Goal: Task Accomplishment & Management: Manage account settings

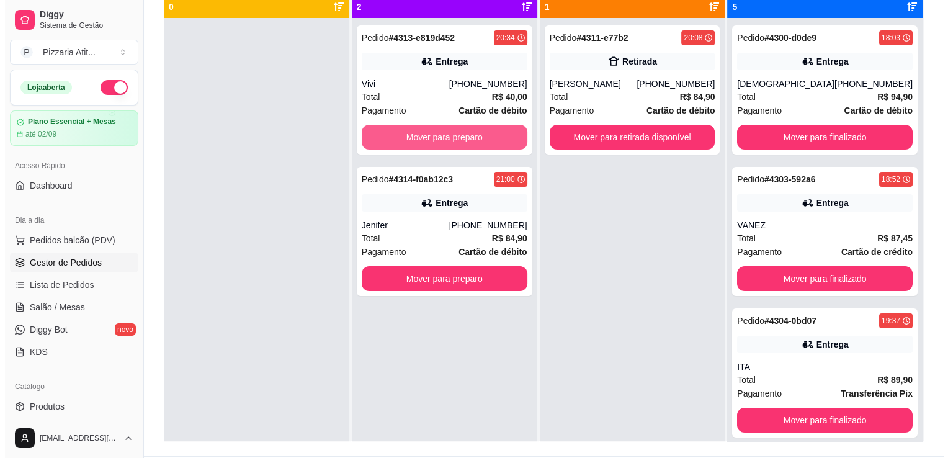
scroll to position [122, 0]
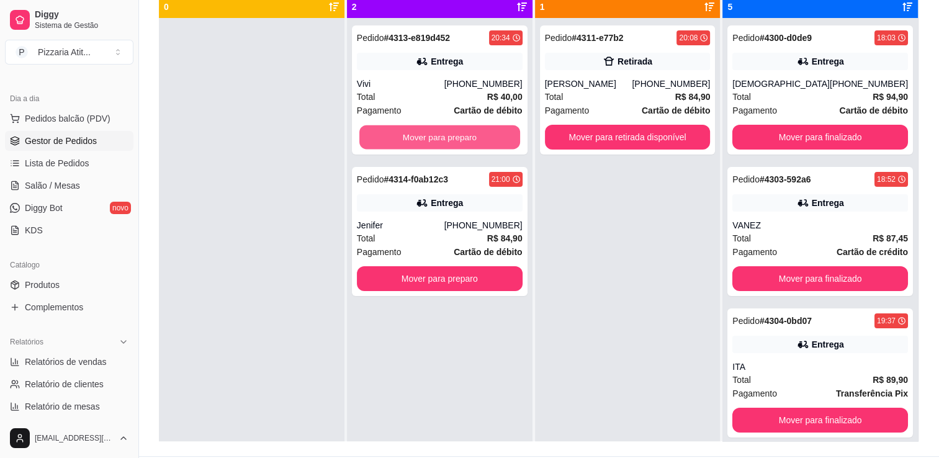
click at [443, 137] on button "Mover para preparo" at bounding box center [439, 137] width 161 height 24
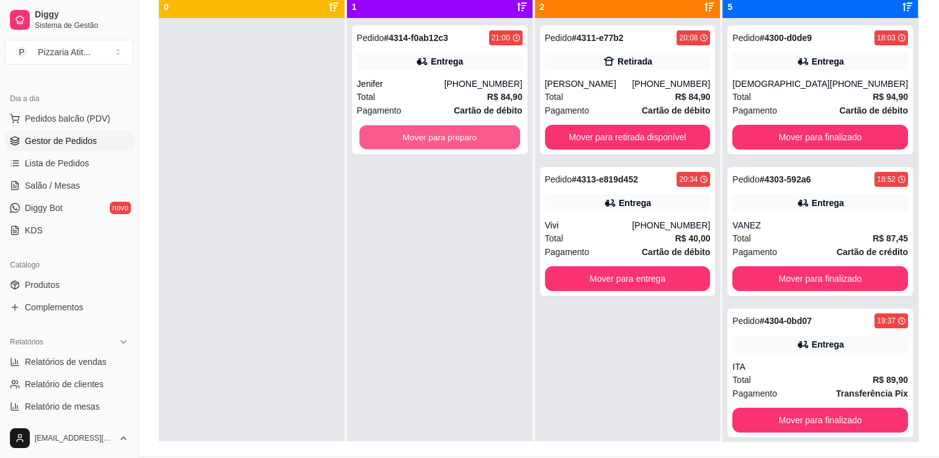
click at [443, 137] on button "Mover para preparo" at bounding box center [439, 137] width 161 height 24
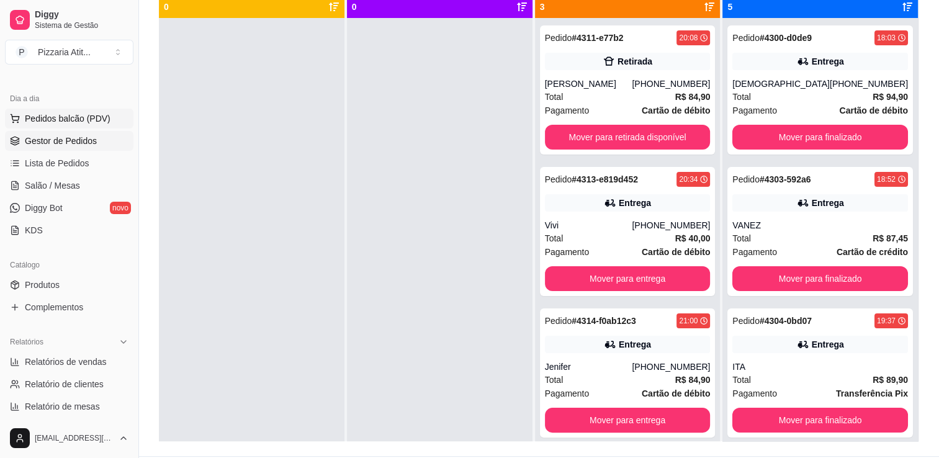
click at [68, 118] on span "Pedidos balcão (PDV)" at bounding box center [68, 118] width 86 height 12
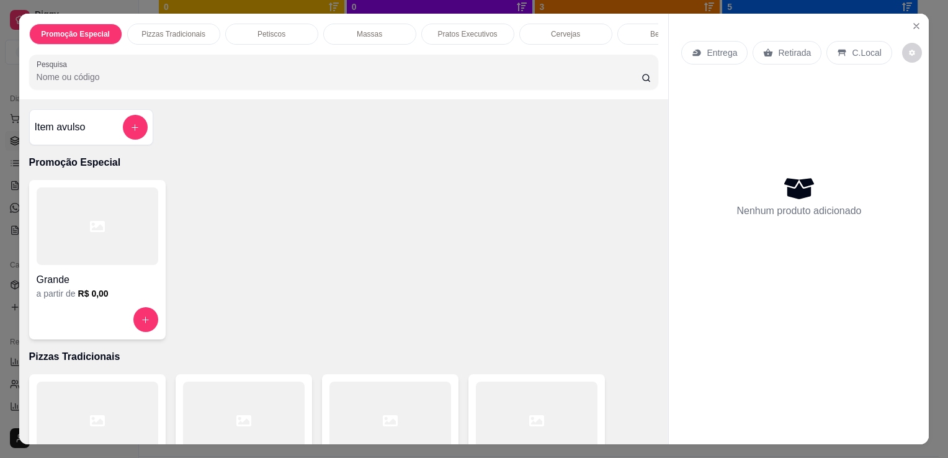
click at [486, 393] on div at bounding box center [537, 421] width 122 height 78
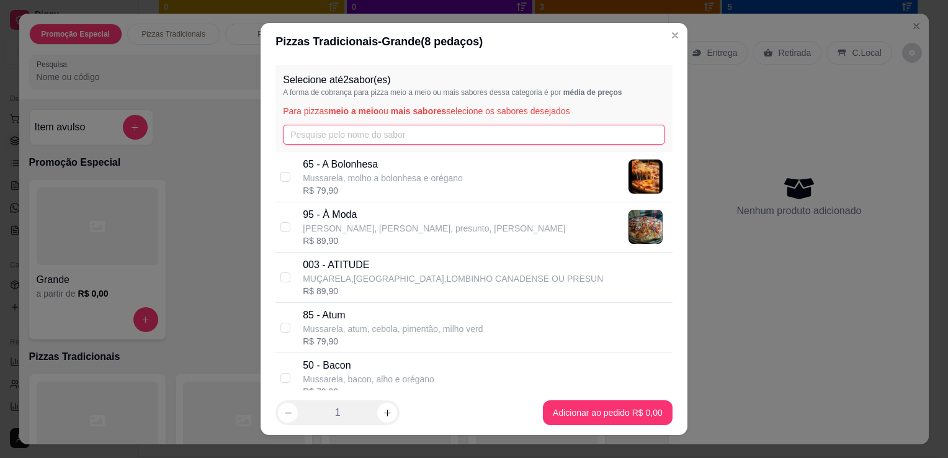
click at [418, 133] on input "text" at bounding box center [474, 135] width 382 height 20
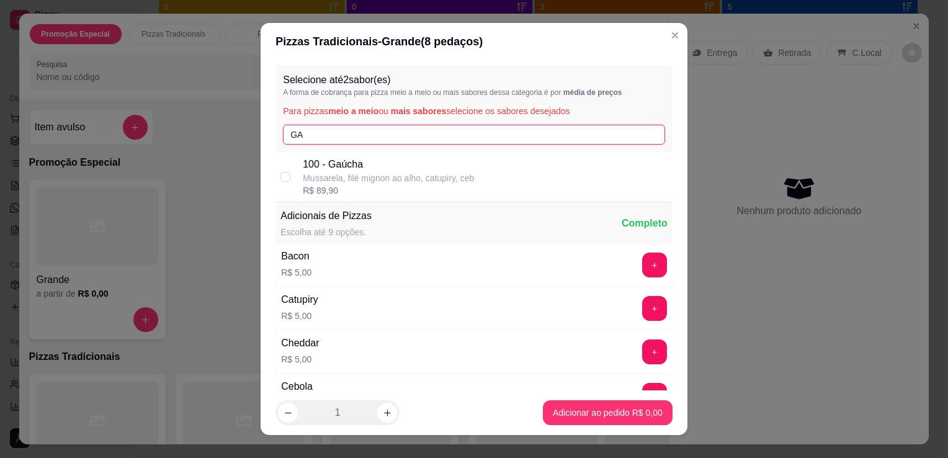
type input "GA"
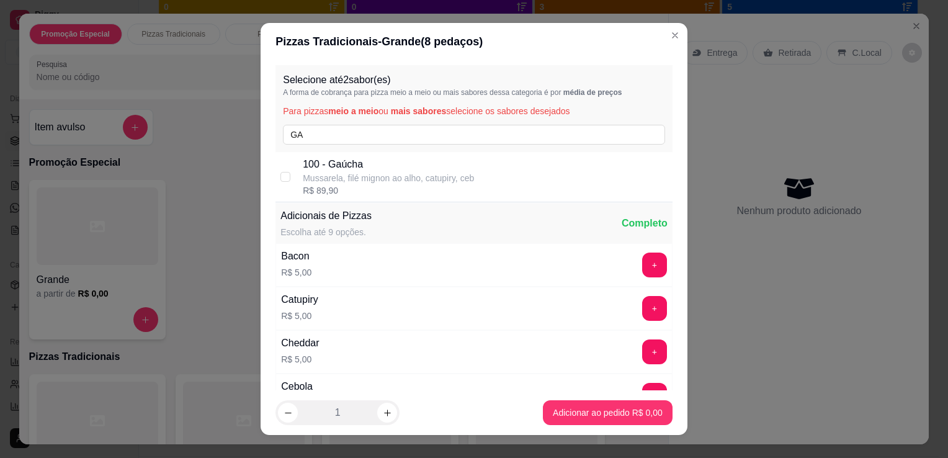
click at [411, 170] on p "100 - Gaúcha" at bounding box center [388, 164] width 171 height 15
checkbox input "true"
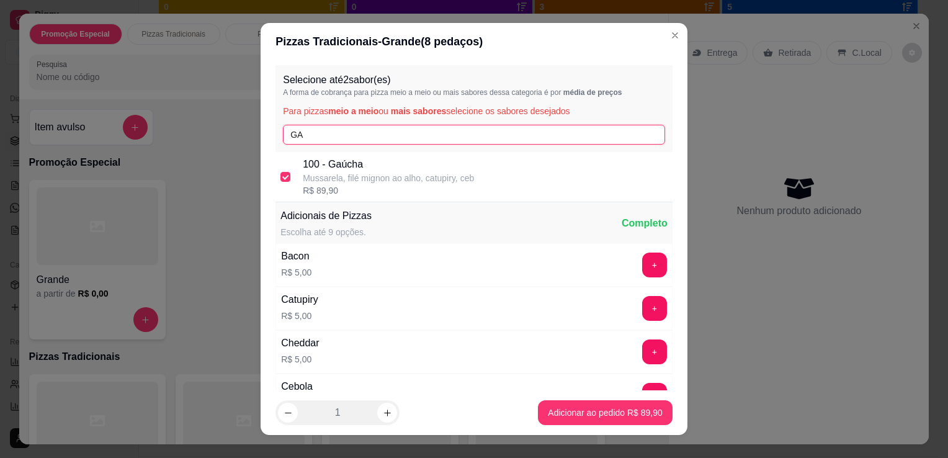
click at [404, 128] on input "GA" at bounding box center [474, 135] width 382 height 20
type input "G"
type input "POR"
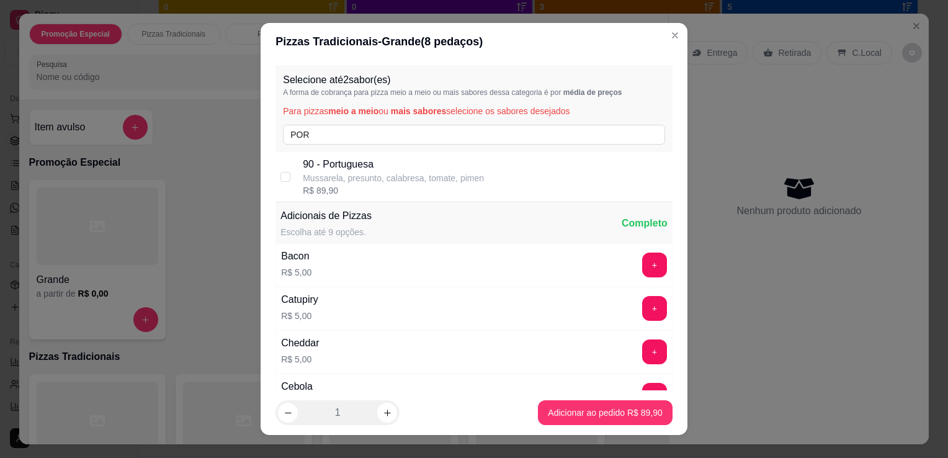
click at [405, 158] on p "90 - Portuguesa" at bounding box center [393, 164] width 181 height 15
checkbox input "true"
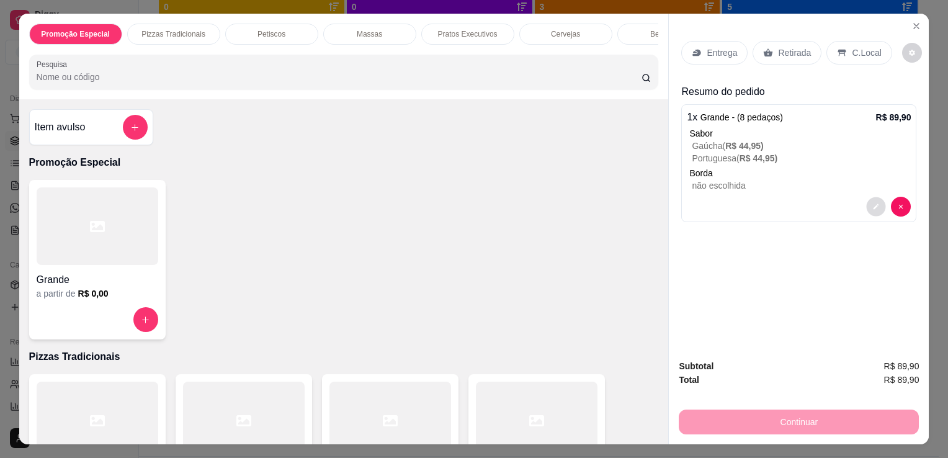
click at [873, 203] on icon "decrease-product-quantity" at bounding box center [876, 206] width 7 height 7
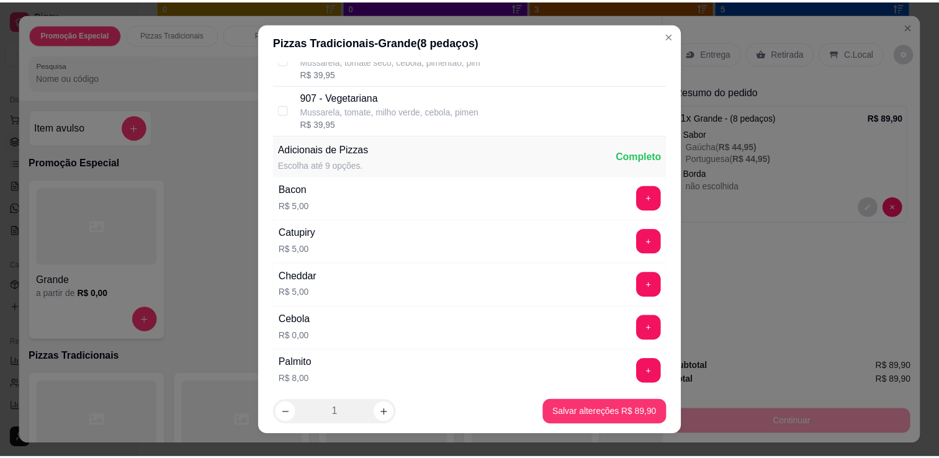
scroll to position [1241, 0]
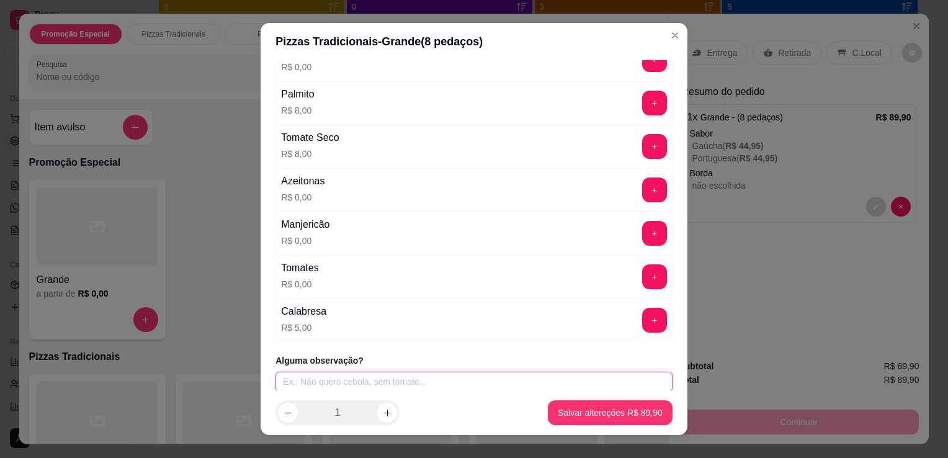
click at [588, 377] on input "text" at bounding box center [474, 382] width 397 height 20
type input "SEM CALABRESA E MAIS BACON"
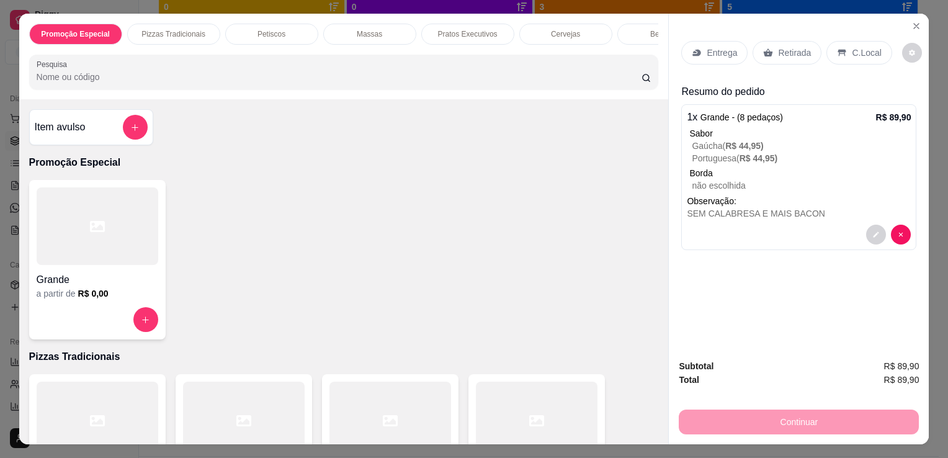
click at [765, 54] on div "Retirada" at bounding box center [787, 53] width 69 height 24
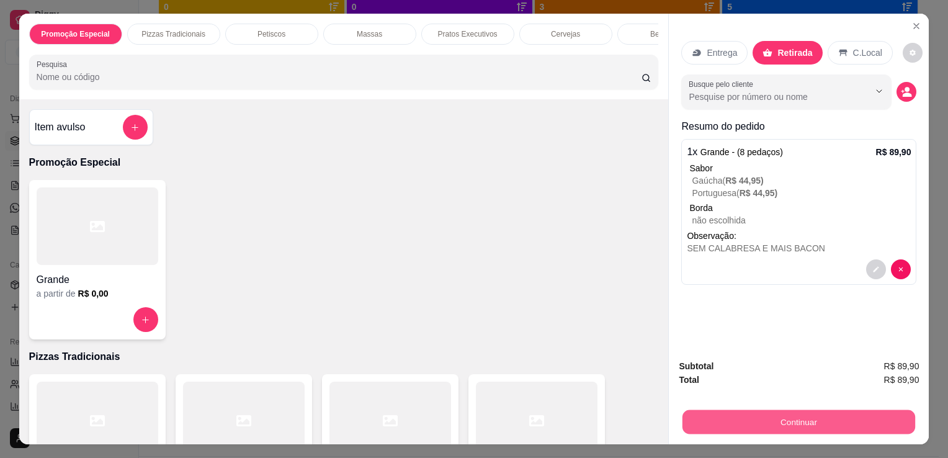
click at [789, 423] on button "Continuar" at bounding box center [799, 422] width 233 height 24
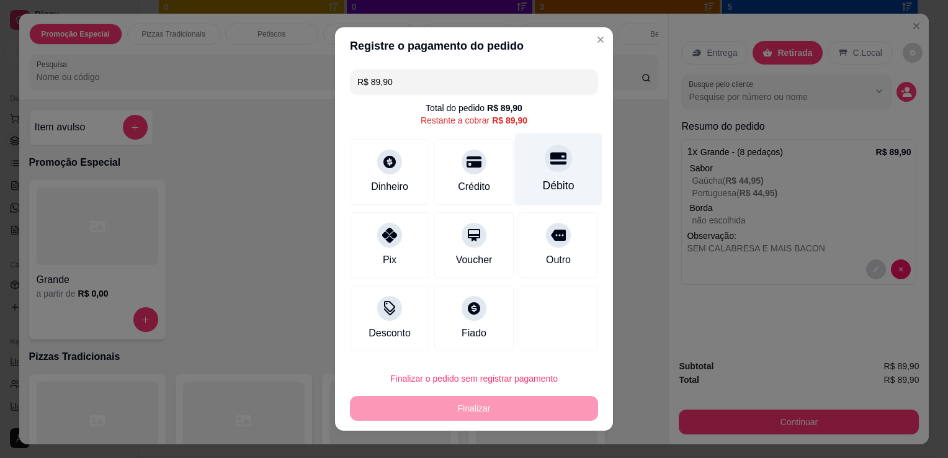
click at [544, 177] on div "Débito" at bounding box center [559, 169] width 88 height 73
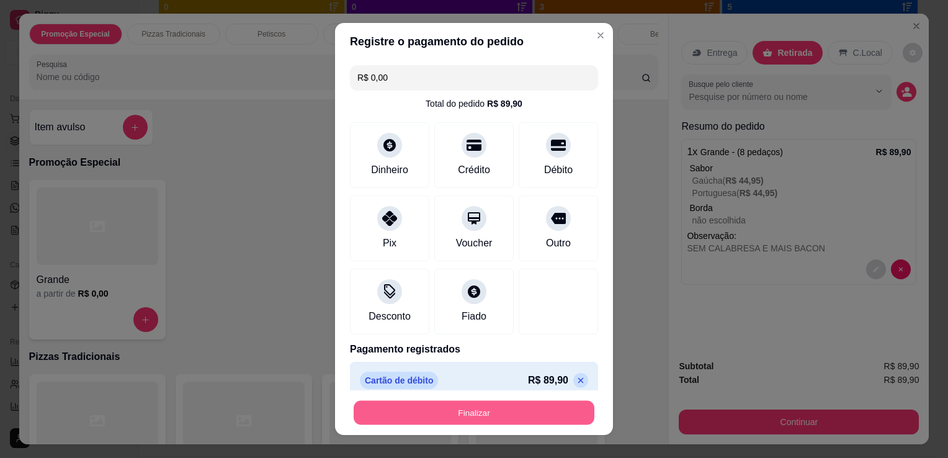
click at [520, 400] on div "Finalizar" at bounding box center [474, 412] width 248 height 25
click at [518, 410] on button "Finalizar" at bounding box center [474, 413] width 241 height 24
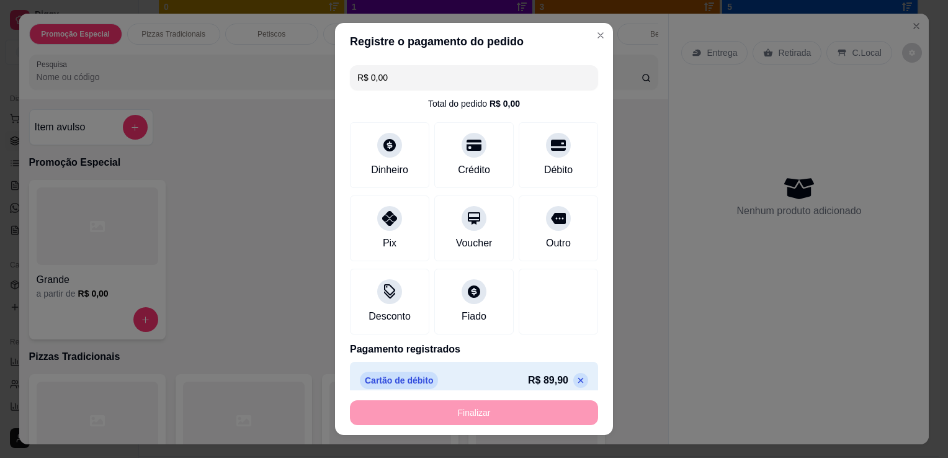
type input "-R$ 89,90"
click at [518, 410] on div "Finalizar" at bounding box center [474, 412] width 248 height 25
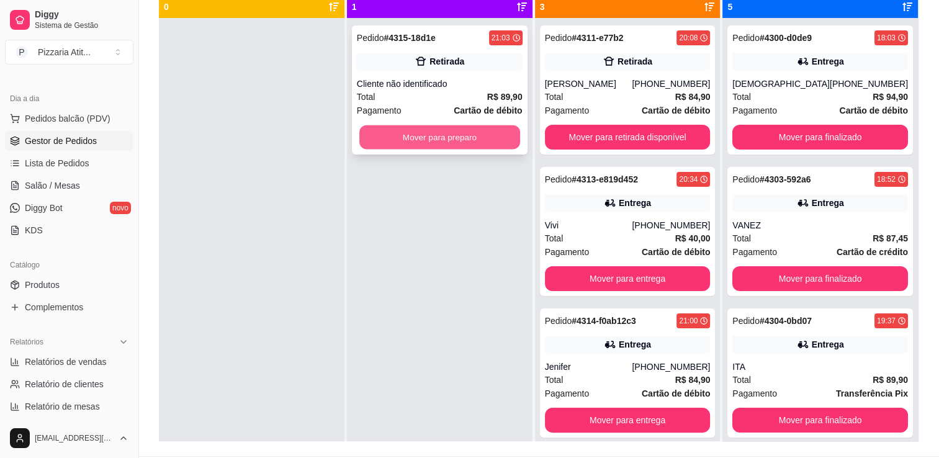
click at [439, 132] on button "Mover para preparo" at bounding box center [439, 137] width 161 height 24
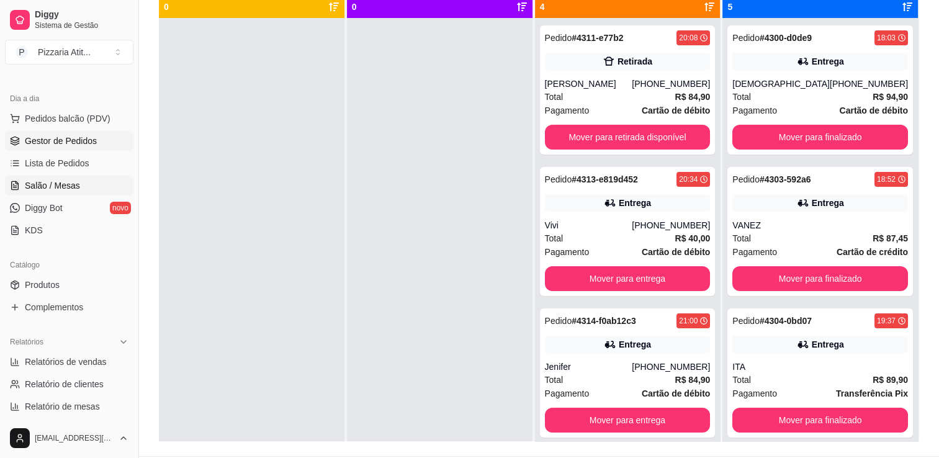
click at [112, 181] on link "Salão / Mesas" at bounding box center [69, 186] width 128 height 20
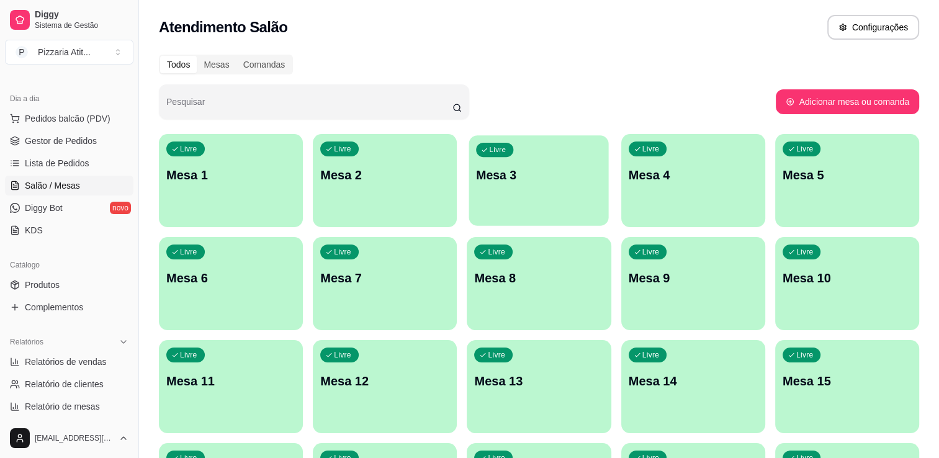
click at [498, 163] on div "Livre Mesa 3" at bounding box center [539, 173] width 140 height 76
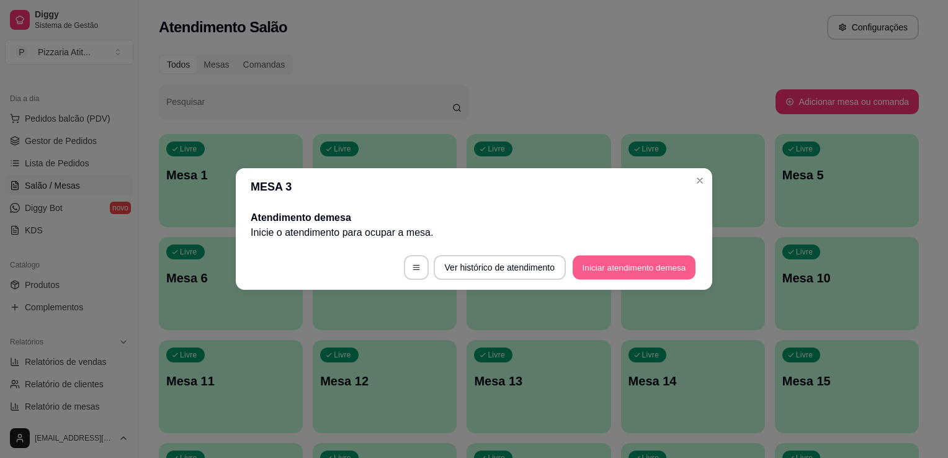
click at [666, 279] on button "Iniciar atendimento de mesa" at bounding box center [634, 268] width 123 height 24
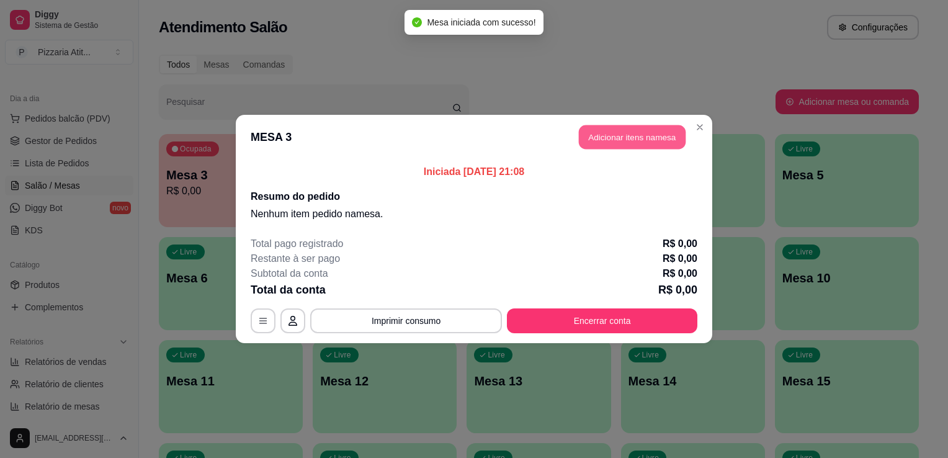
click at [627, 144] on button "Adicionar itens na mesa" at bounding box center [632, 137] width 107 height 24
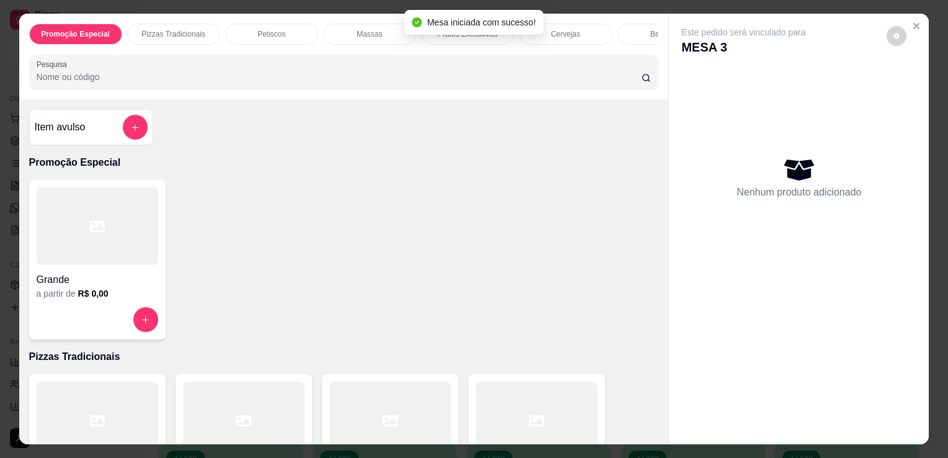
click at [487, 75] on input "Pesquisa" at bounding box center [339, 77] width 605 height 12
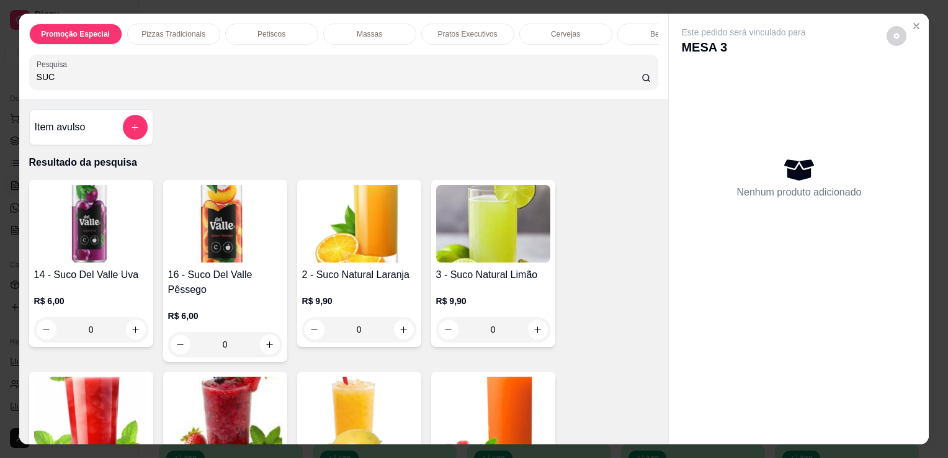
type input "SUC"
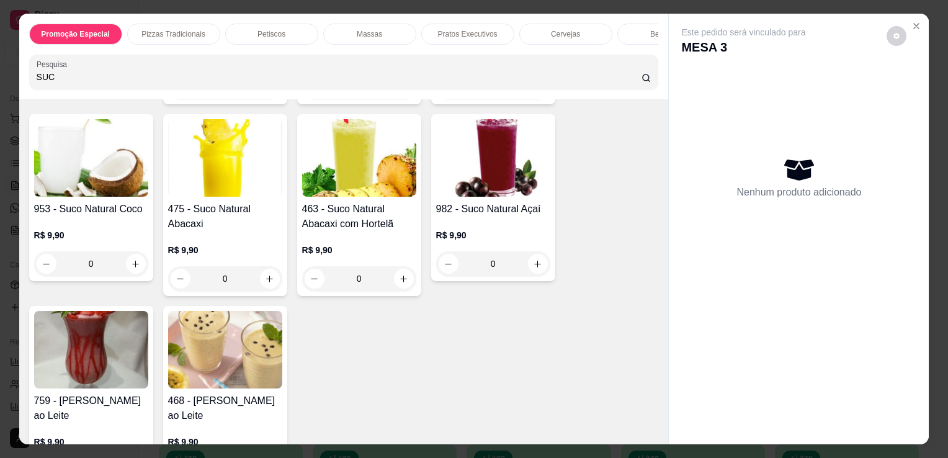
scroll to position [728, 0]
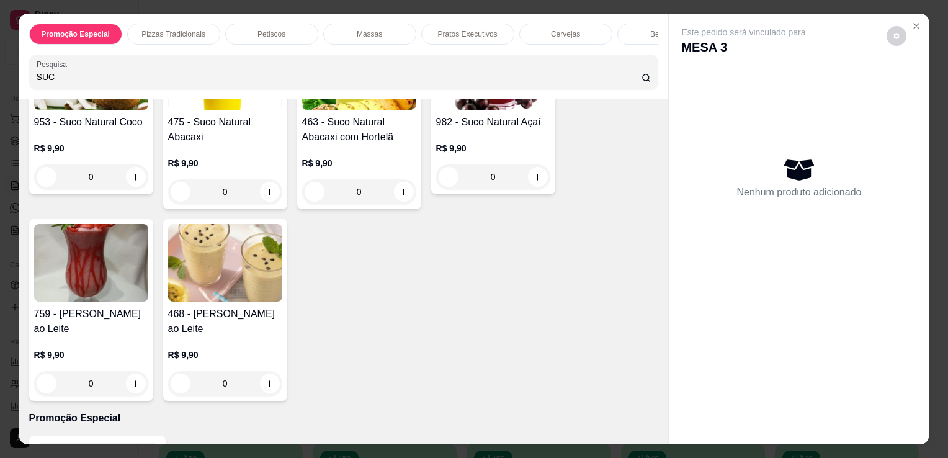
click at [119, 262] on img at bounding box center [91, 263] width 114 height 78
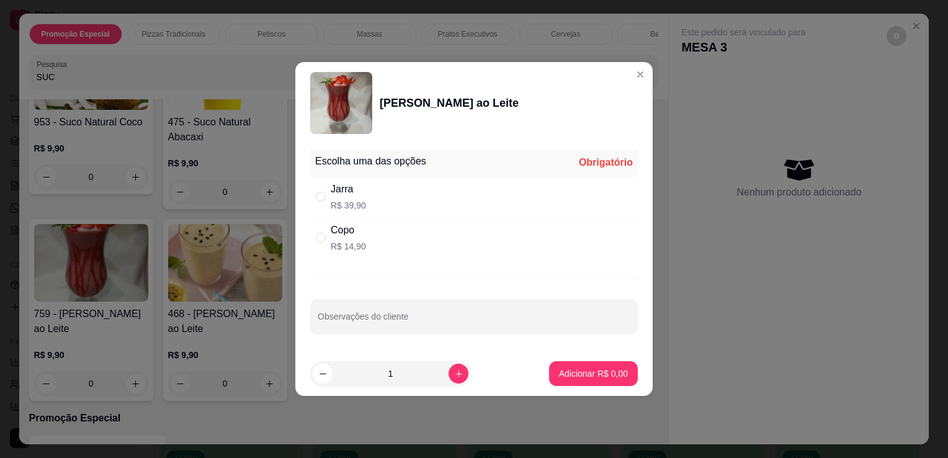
click at [338, 232] on div "Copo" at bounding box center [348, 230] width 35 height 15
radio input "true"
click at [613, 362] on button "Adicionar R$ 14,90" at bounding box center [591, 374] width 91 height 24
type input "1"
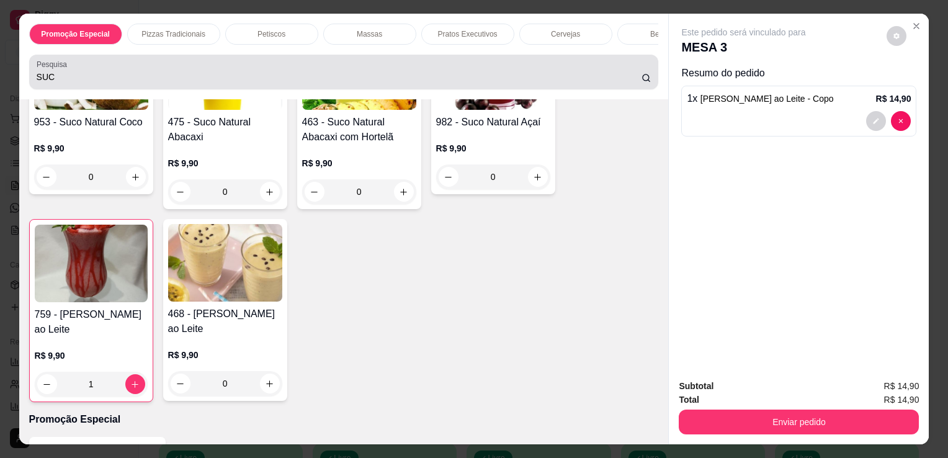
click at [416, 74] on div "SUC" at bounding box center [344, 72] width 615 height 25
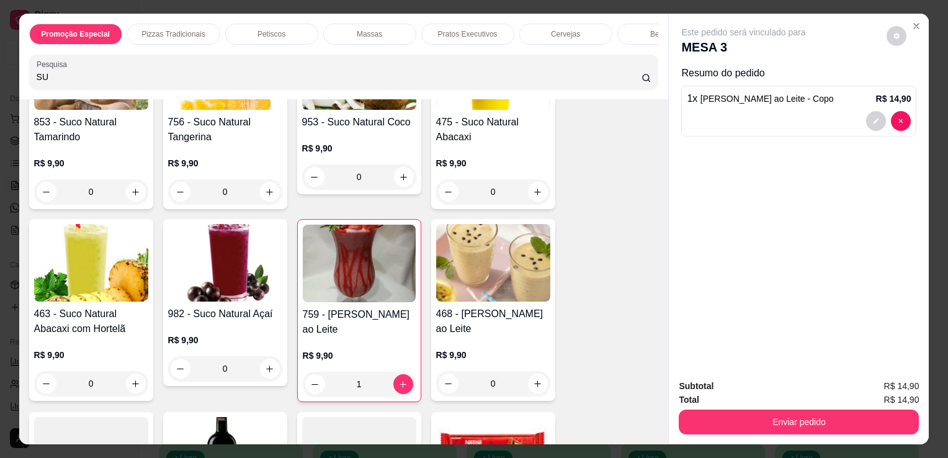
type input "S"
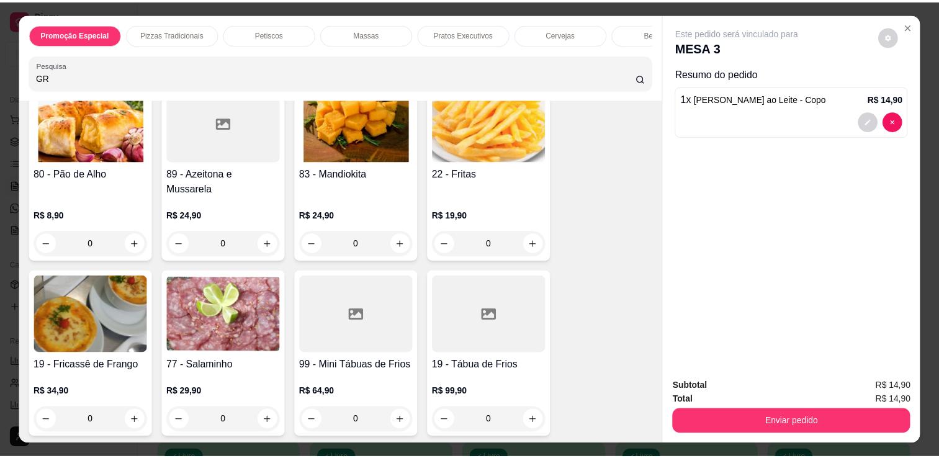
scroll to position [0, 0]
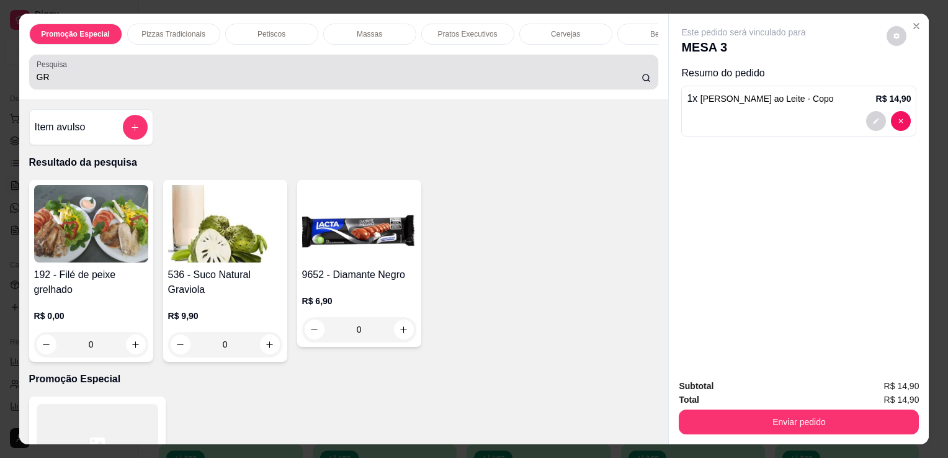
click at [327, 84] on div "GR" at bounding box center [344, 72] width 615 height 25
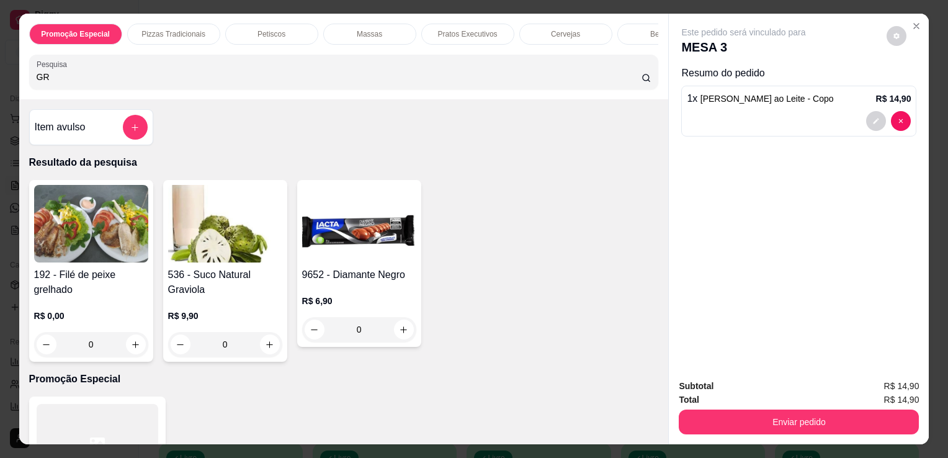
type input "G"
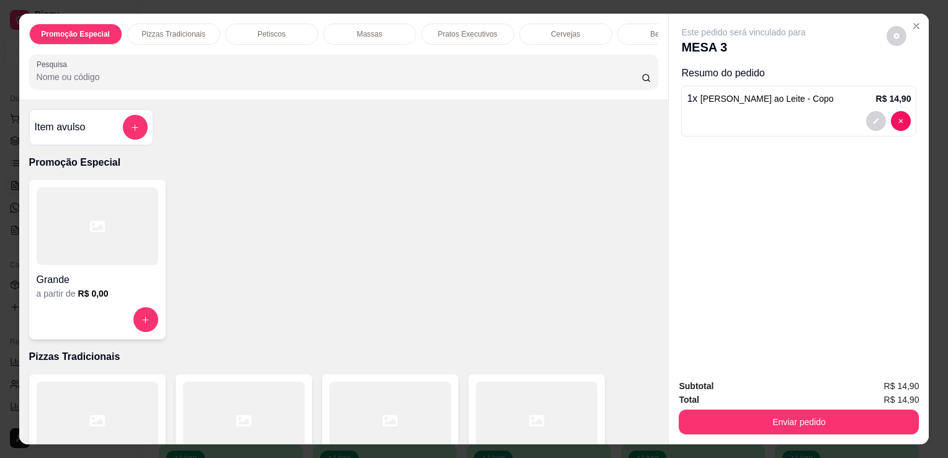
click at [499, 392] on div at bounding box center [537, 421] width 122 height 78
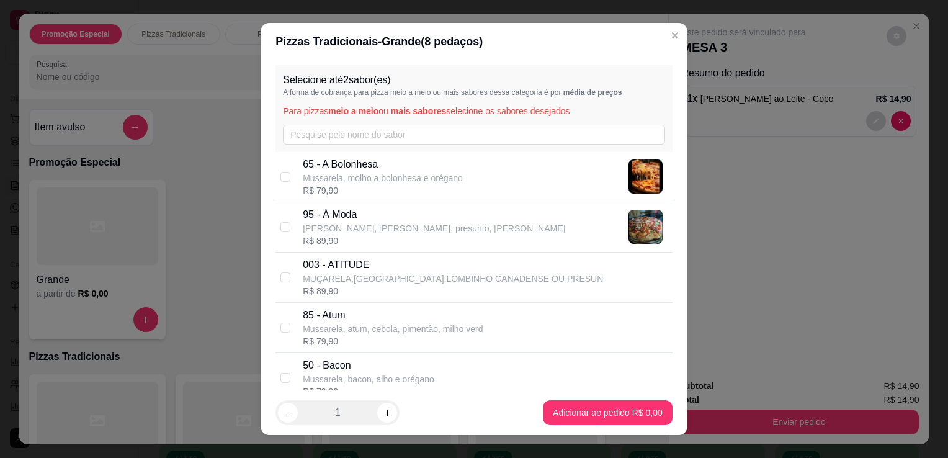
click at [375, 234] on p "[PERSON_NAME], [PERSON_NAME], presunto, [PERSON_NAME]" at bounding box center [434, 228] width 263 height 12
checkbox input "true"
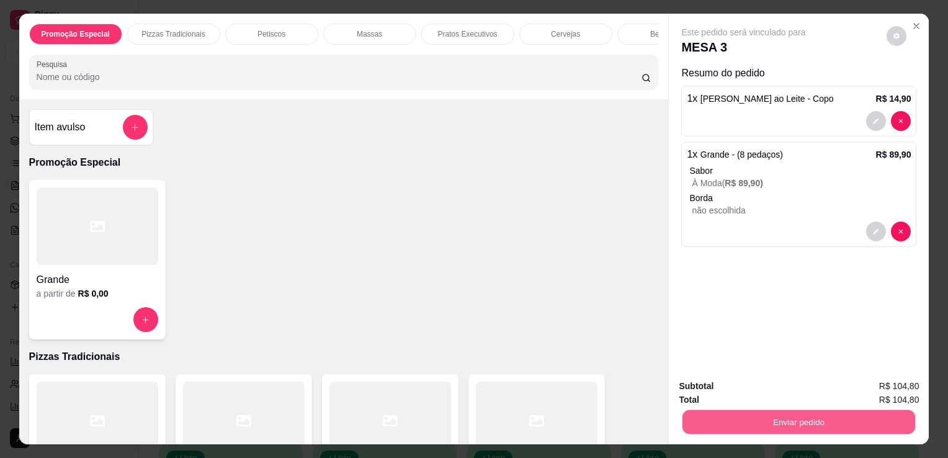
click at [719, 419] on button "Enviar pedido" at bounding box center [799, 422] width 233 height 24
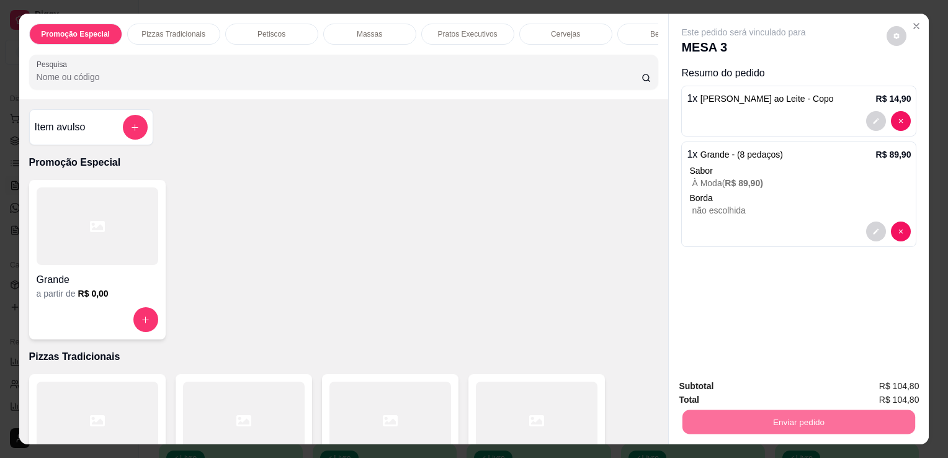
click at [732, 385] on button "Não registrar e enviar pedido" at bounding box center [758, 387] width 129 height 24
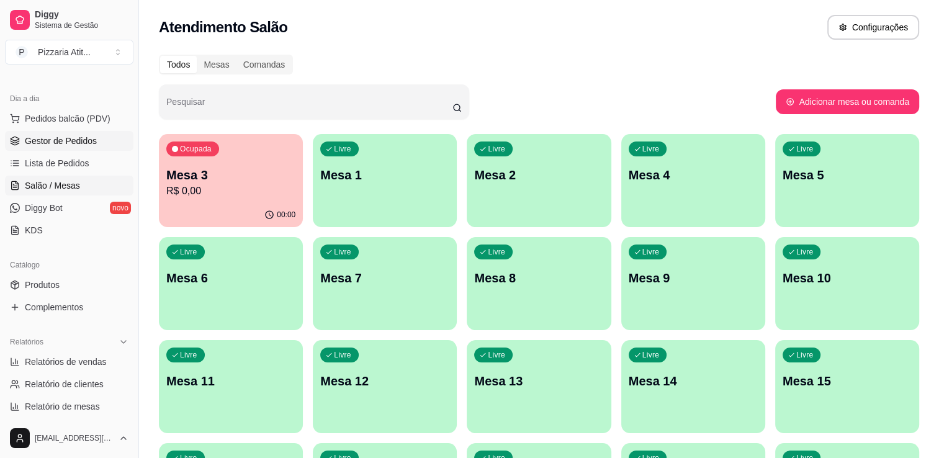
click at [67, 145] on span "Gestor de Pedidos" at bounding box center [61, 141] width 72 height 12
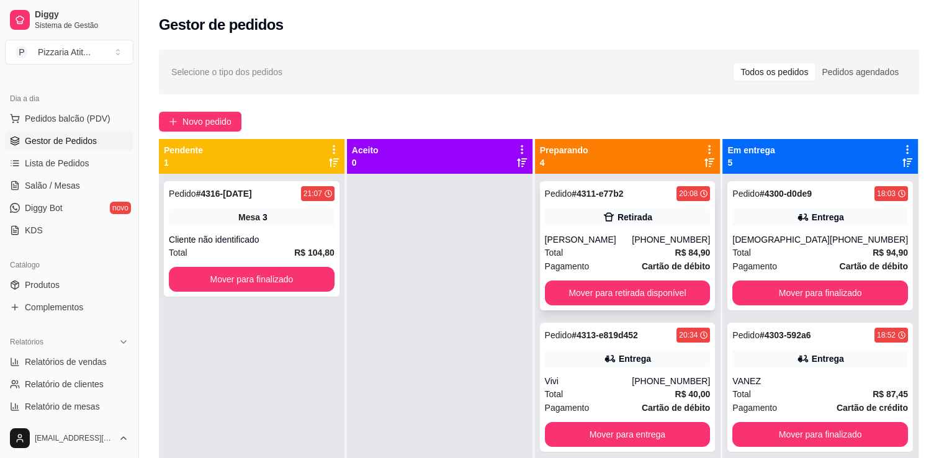
click at [649, 238] on div "[PHONE_NUMBER]" at bounding box center [671, 239] width 78 height 12
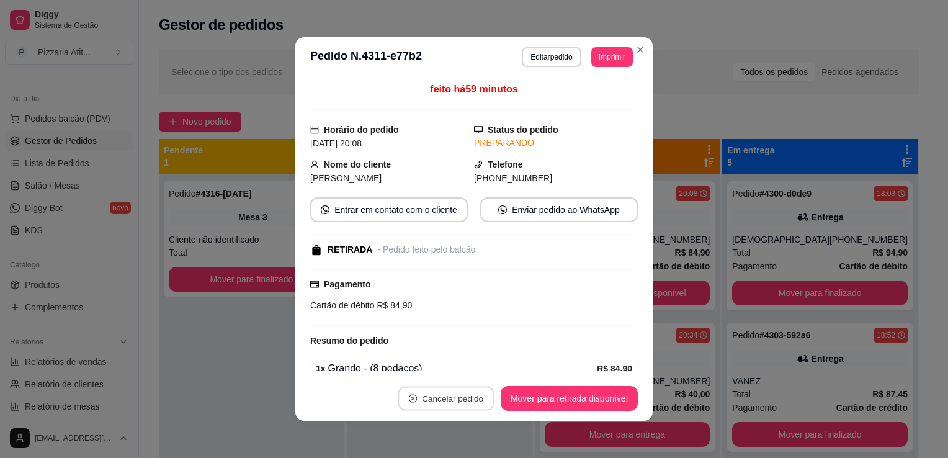
click at [460, 390] on button "Cancelar pedido" at bounding box center [446, 399] width 96 height 24
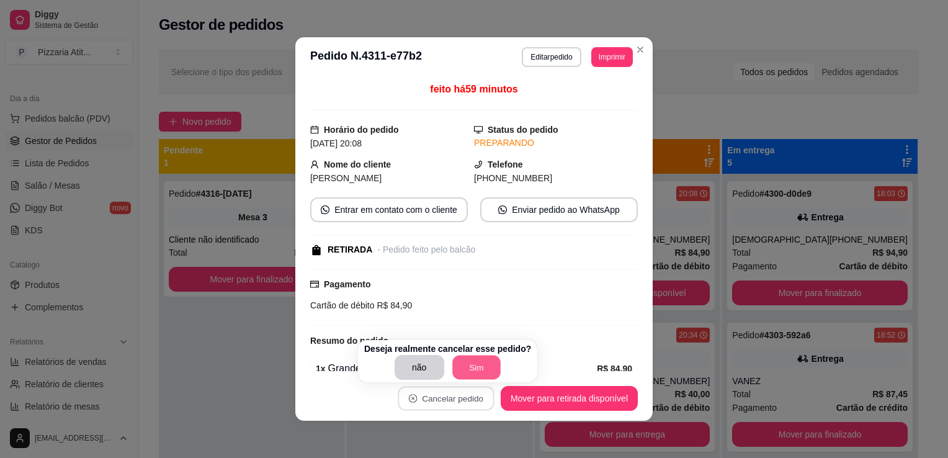
click at [487, 359] on button "Sim" at bounding box center [476, 368] width 48 height 24
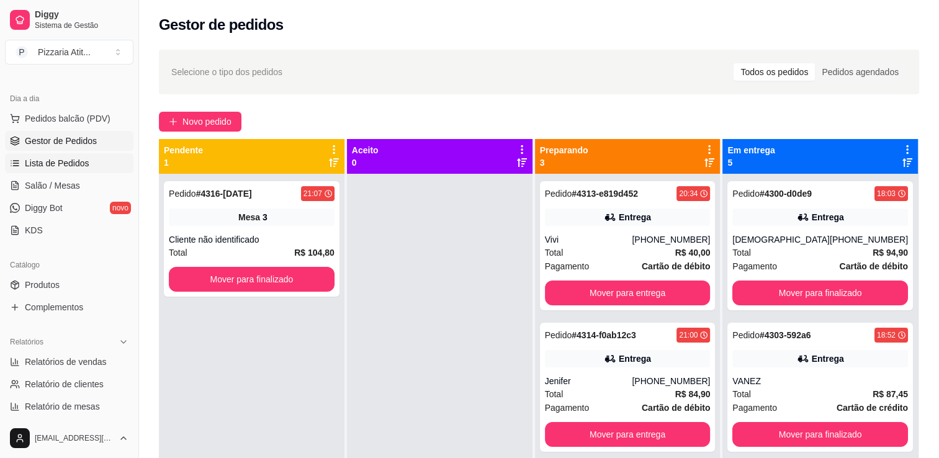
click at [89, 167] on link "Lista de Pedidos" at bounding box center [69, 163] width 128 height 20
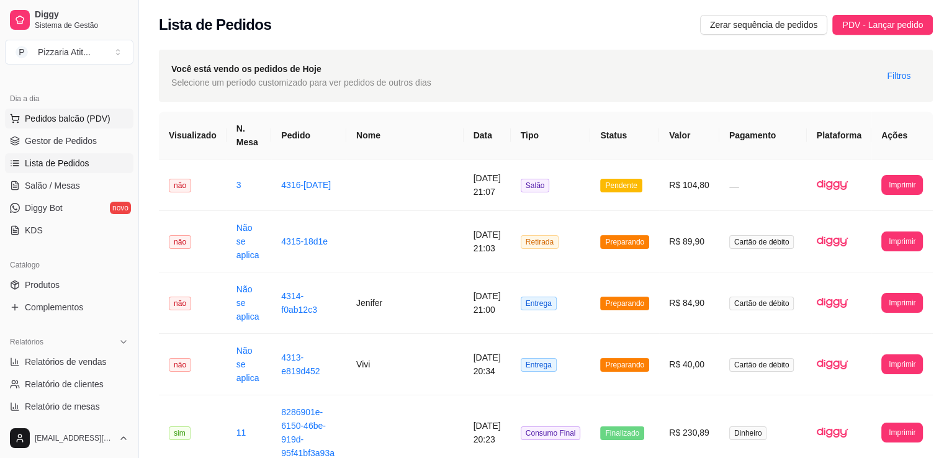
click at [54, 110] on button "Pedidos balcão (PDV)" at bounding box center [69, 119] width 128 height 20
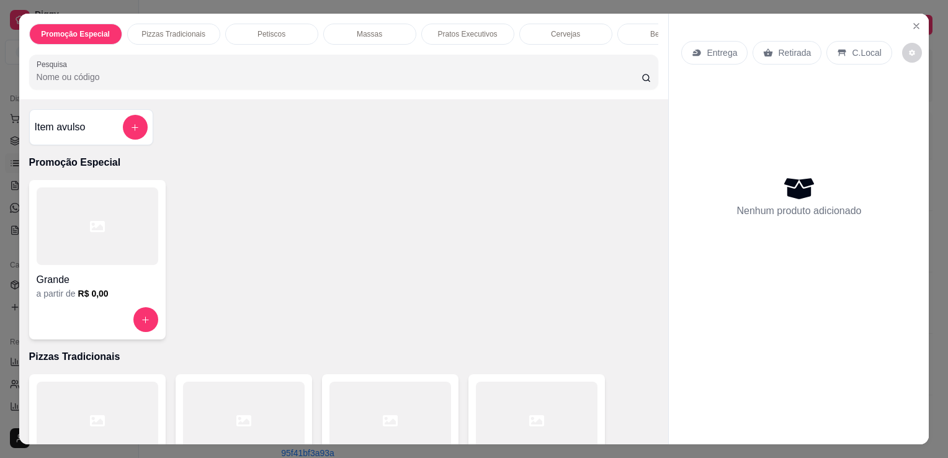
click at [496, 394] on div at bounding box center [537, 421] width 122 height 78
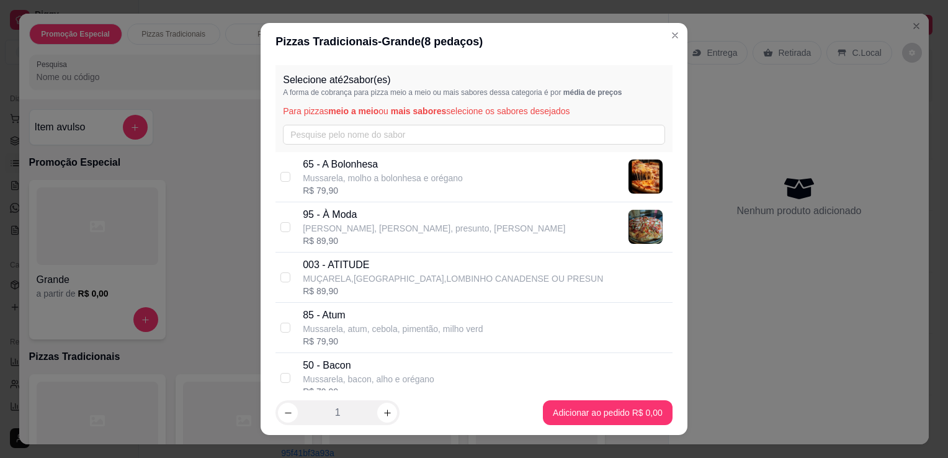
click at [371, 240] on div "R$ 89,90" at bounding box center [434, 241] width 263 height 12
checkbox input "true"
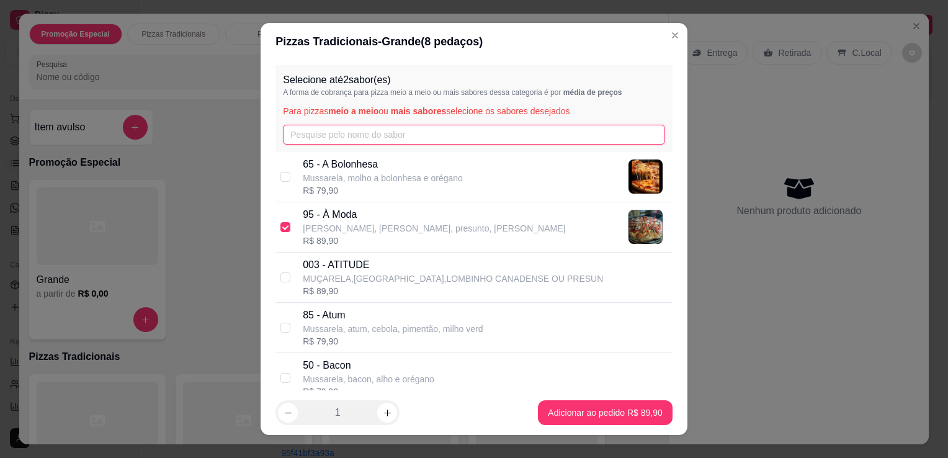
click at [398, 130] on input "text" at bounding box center [474, 135] width 382 height 20
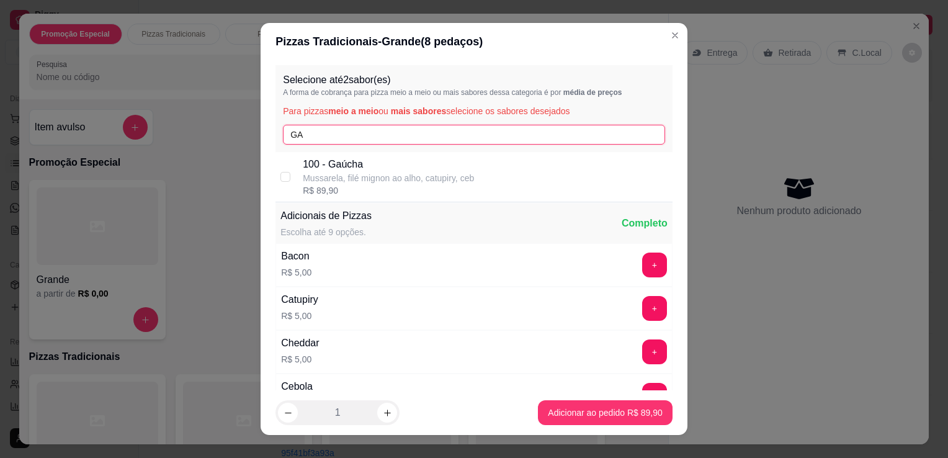
type input "GA"
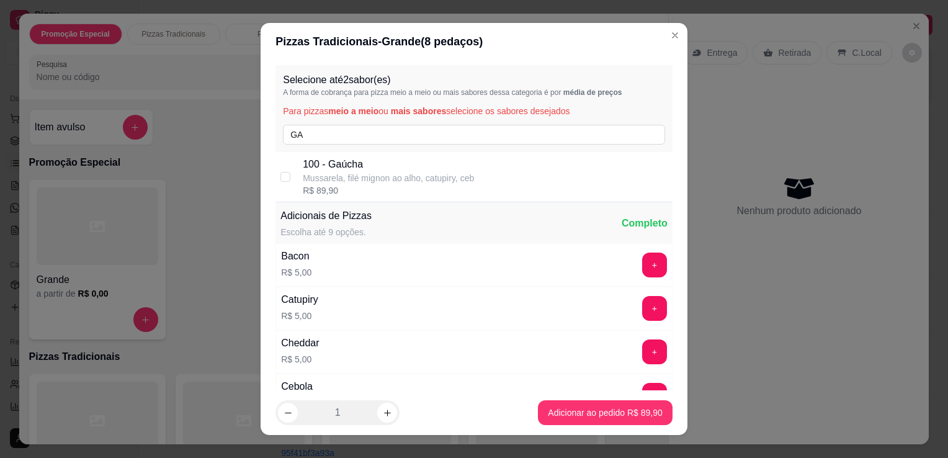
click at [390, 180] on p "Mussarela, filé mignon ao alho, catupiry, ceb" at bounding box center [388, 178] width 171 height 12
checkbox input "true"
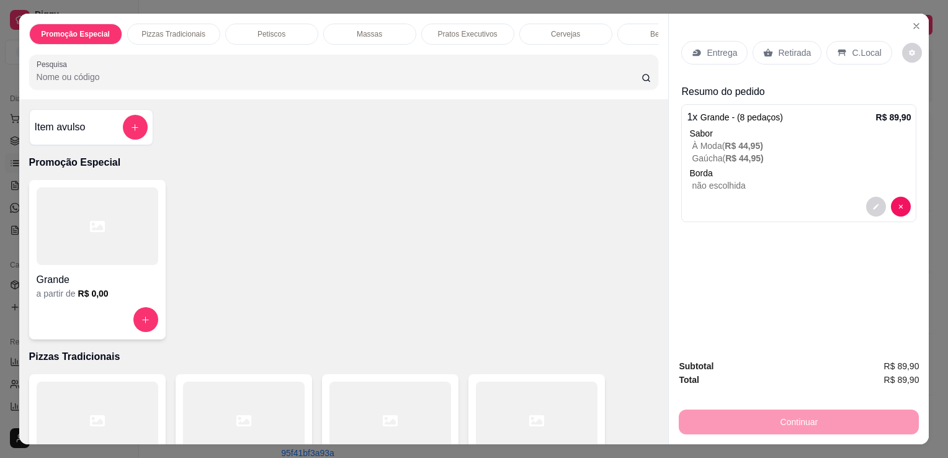
click at [501, 83] on input "Pesquisa" at bounding box center [339, 77] width 605 height 12
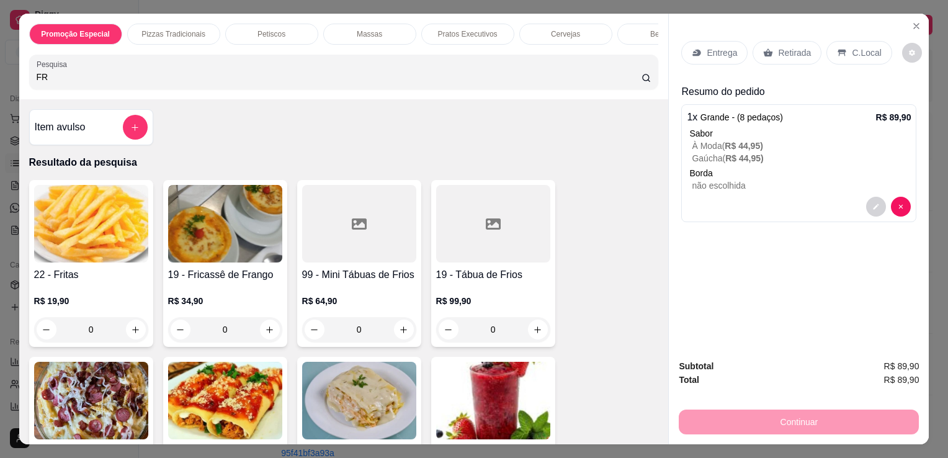
type input "FR"
click at [124, 228] on img at bounding box center [91, 224] width 114 height 78
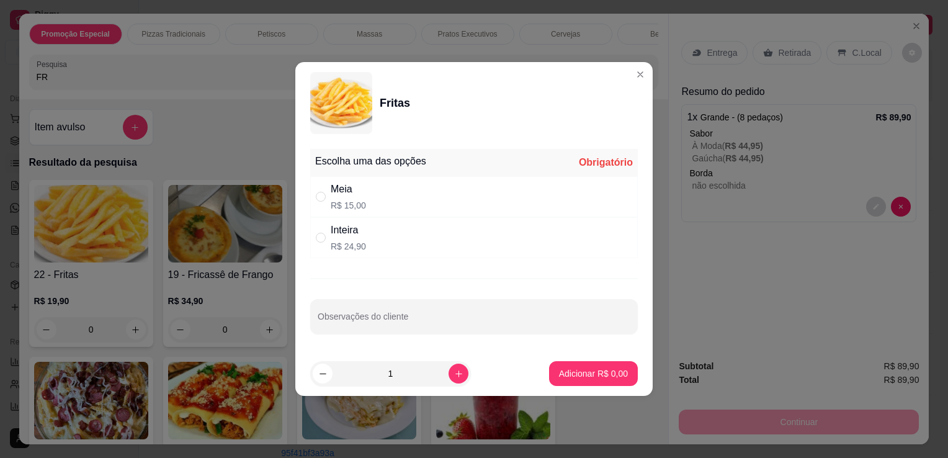
click at [360, 247] on p "R$ 24,90" at bounding box center [348, 246] width 35 height 12
radio input "true"
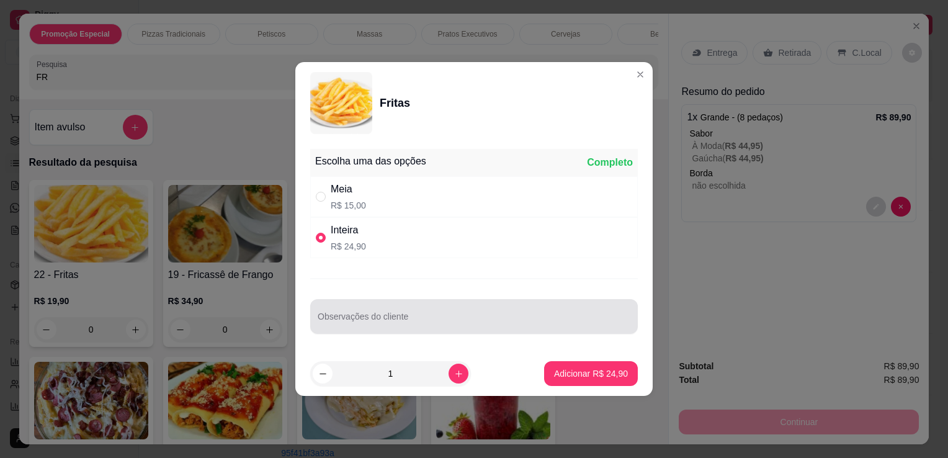
click at [405, 304] on div at bounding box center [474, 316] width 313 height 25
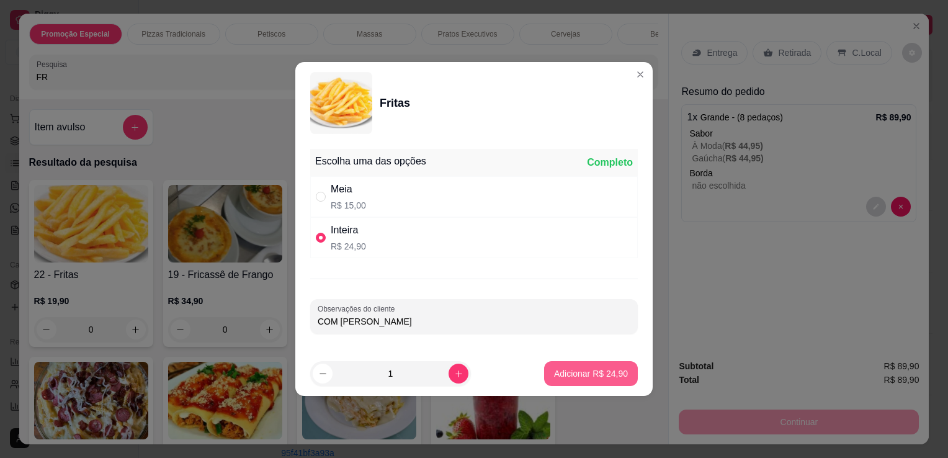
type input "COM [PERSON_NAME]"
click at [594, 369] on p "Adicionar R$ 24,90" at bounding box center [591, 373] width 72 height 12
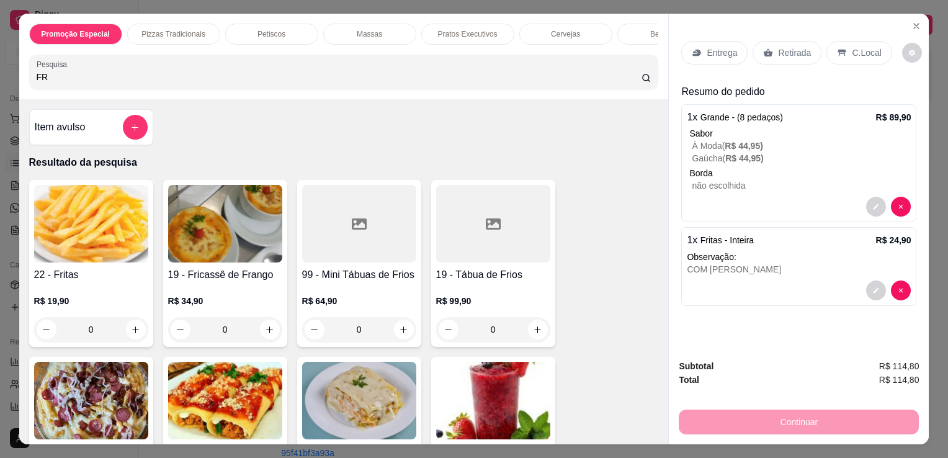
click at [786, 50] on p "Retirada" at bounding box center [794, 53] width 33 height 12
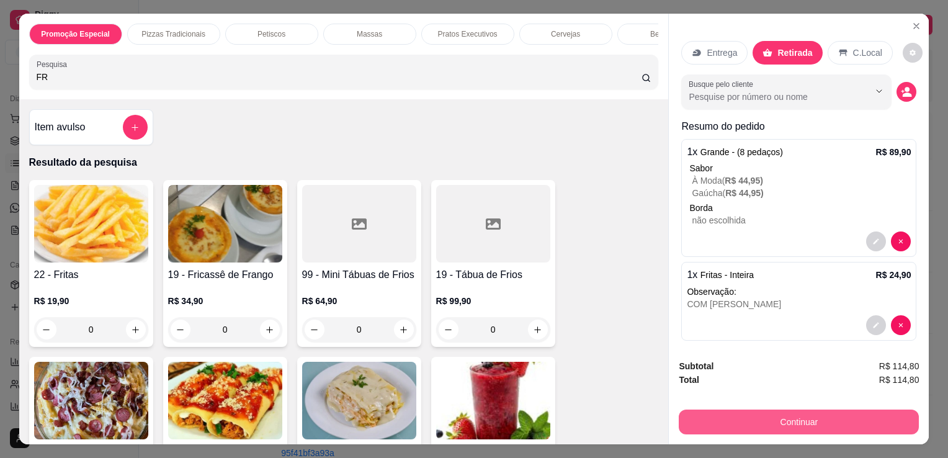
click at [805, 415] on button "Continuar" at bounding box center [799, 422] width 240 height 25
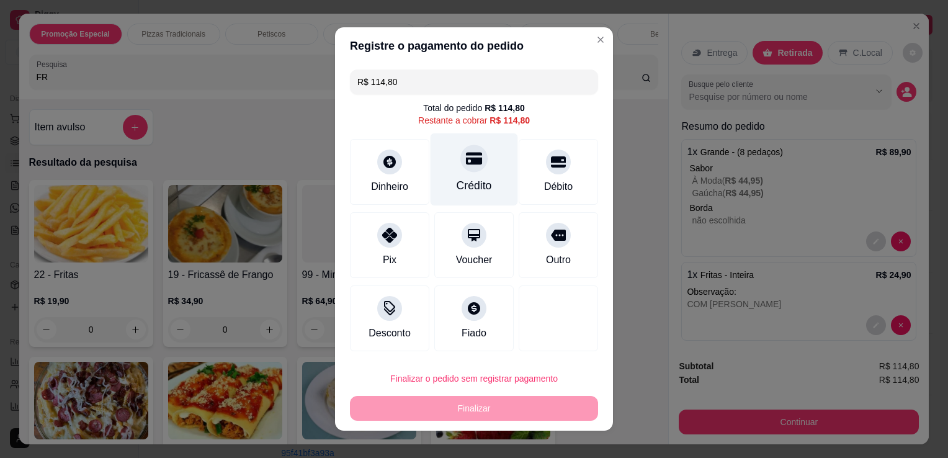
click at [476, 188] on div "Crédito" at bounding box center [474, 185] width 35 height 16
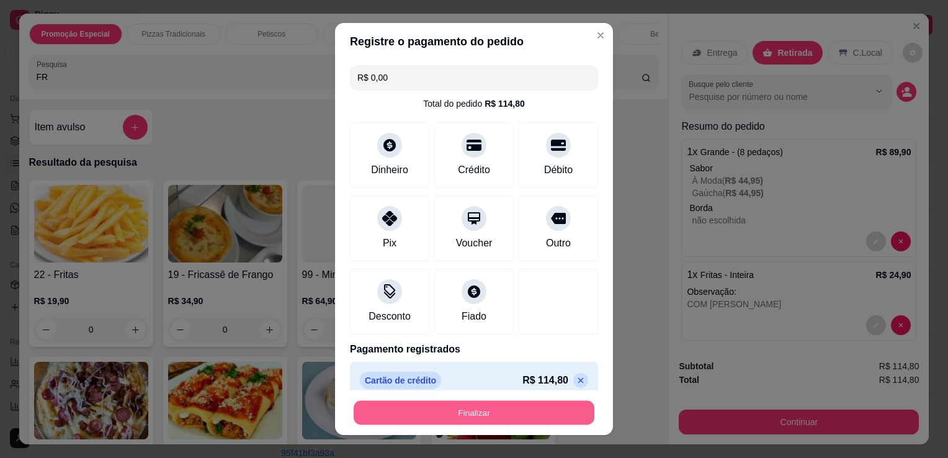
click at [490, 417] on button "Finalizar" at bounding box center [474, 413] width 241 height 24
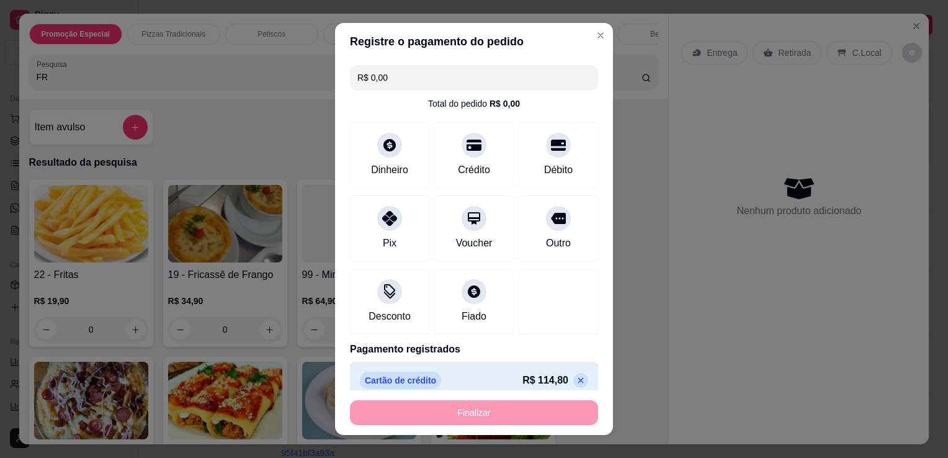
type input "-R$ 114,80"
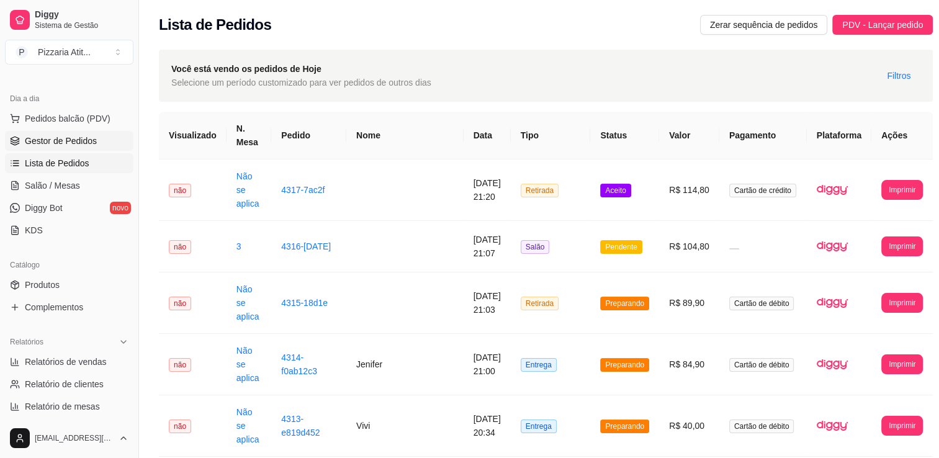
drag, startPoint x: 40, startPoint y: 50, endPoint x: 79, endPoint y: 145, distance: 103.3
click at [79, 145] on div "Diggy Sistema de Gestão P Pizzaria Atit ... Loja aberta Plano Essencial + Mesas…" at bounding box center [69, 229] width 138 height 458
click at [79, 145] on span "Gestor de Pedidos" at bounding box center [61, 141] width 72 height 12
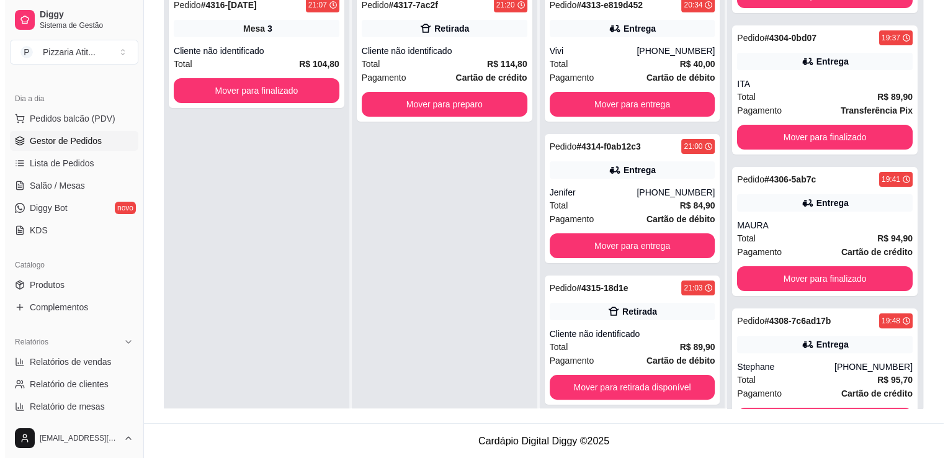
scroll to position [261, 0]
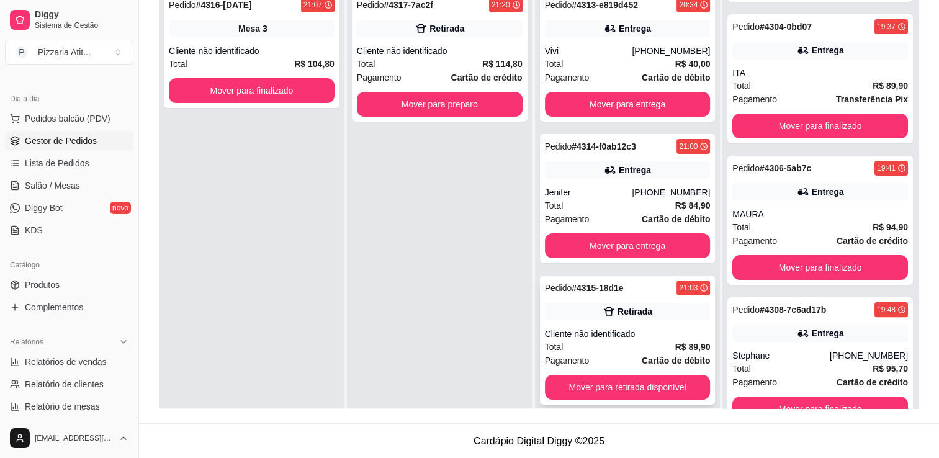
click at [690, 347] on strong "R$ 89,90" at bounding box center [692, 347] width 35 height 10
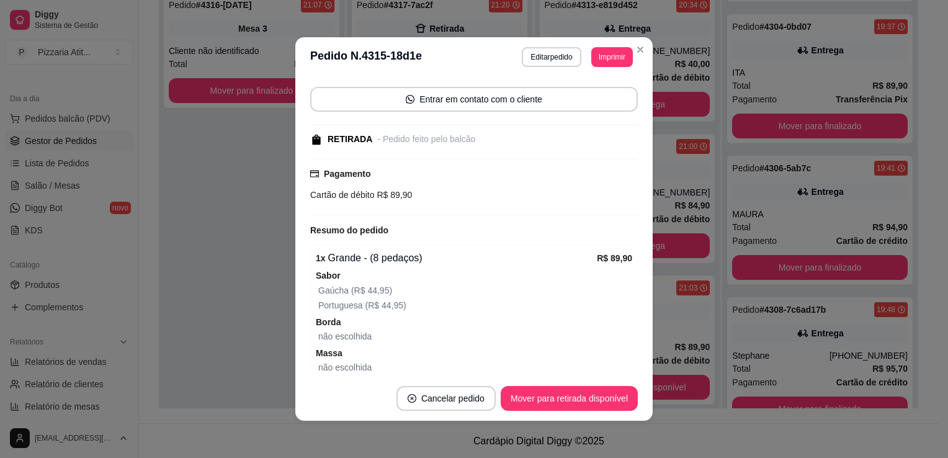
scroll to position [88, 0]
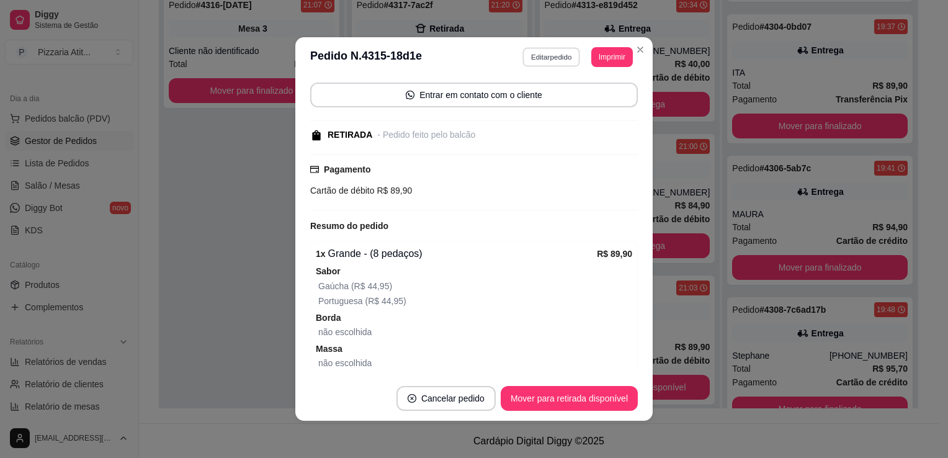
click at [547, 58] on button "Editar pedido" at bounding box center [552, 56] width 58 height 19
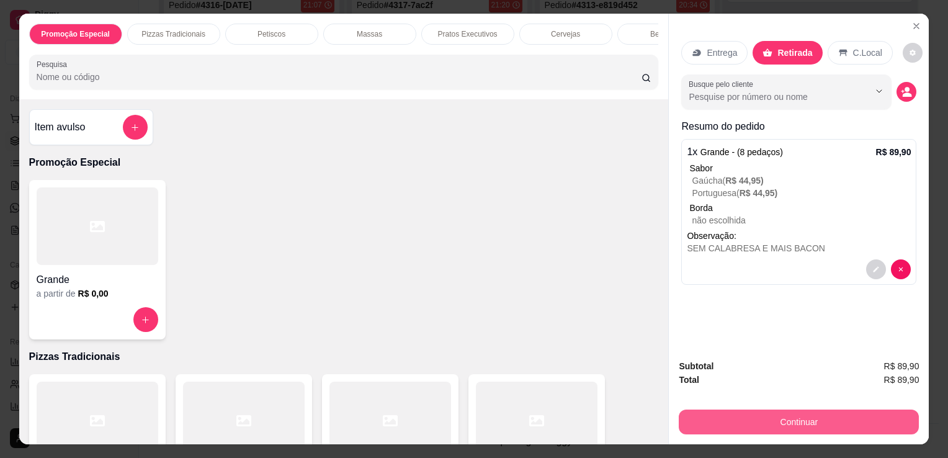
click at [758, 410] on button "Continuar" at bounding box center [799, 422] width 240 height 25
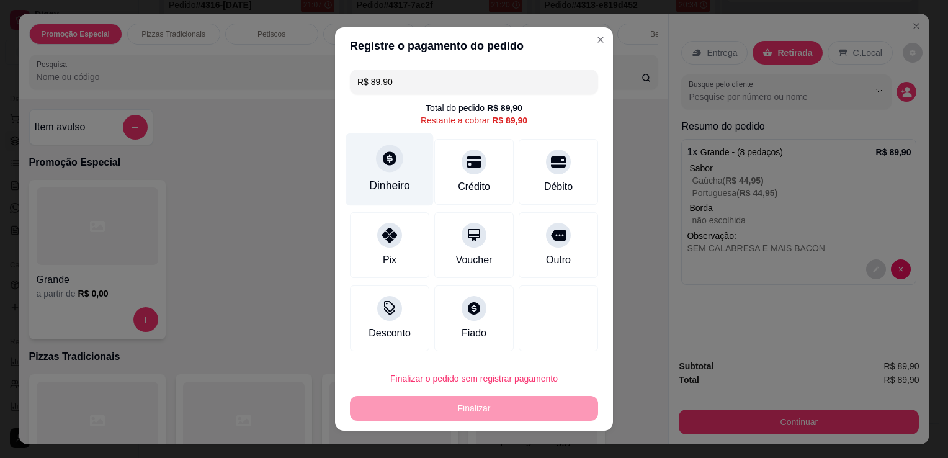
click at [387, 173] on div "Dinheiro" at bounding box center [390, 169] width 88 height 73
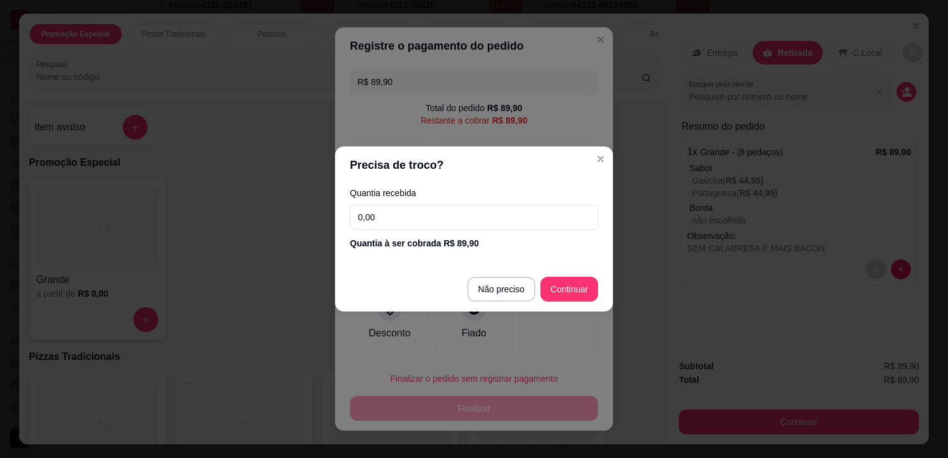
click at [439, 220] on input "0,00" at bounding box center [474, 217] width 248 height 25
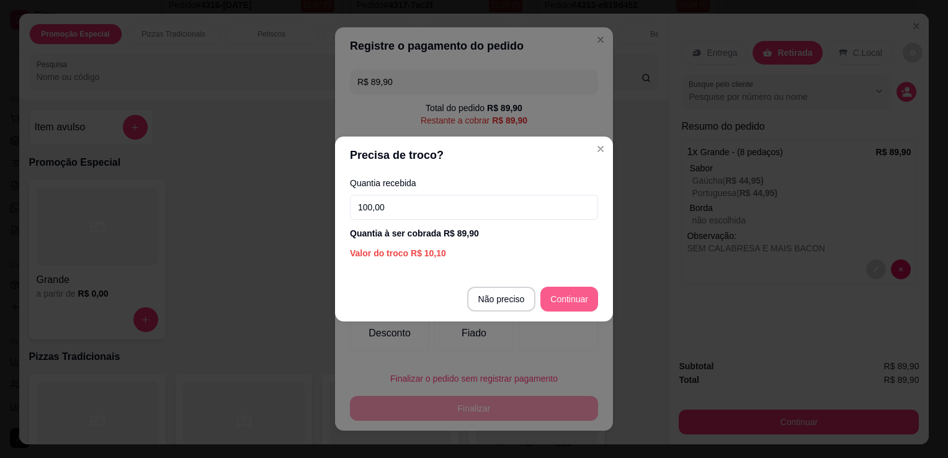
type input "100,00"
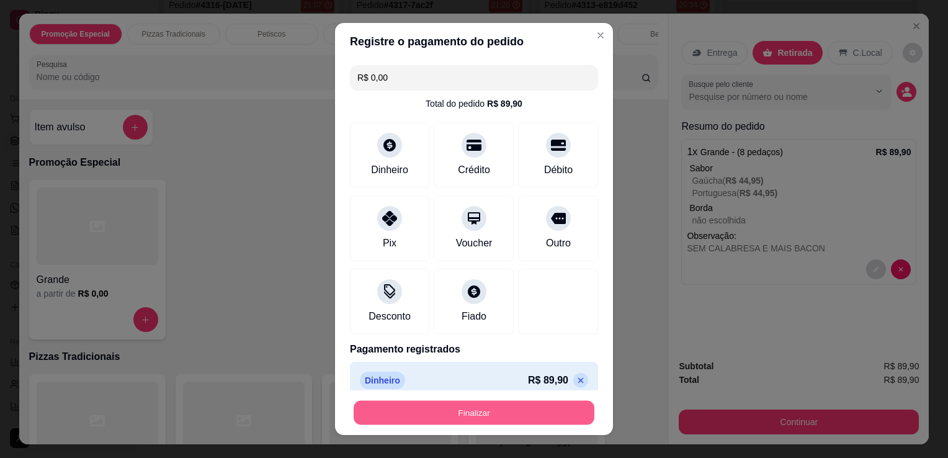
click at [536, 406] on button "Finalizar" at bounding box center [474, 413] width 241 height 24
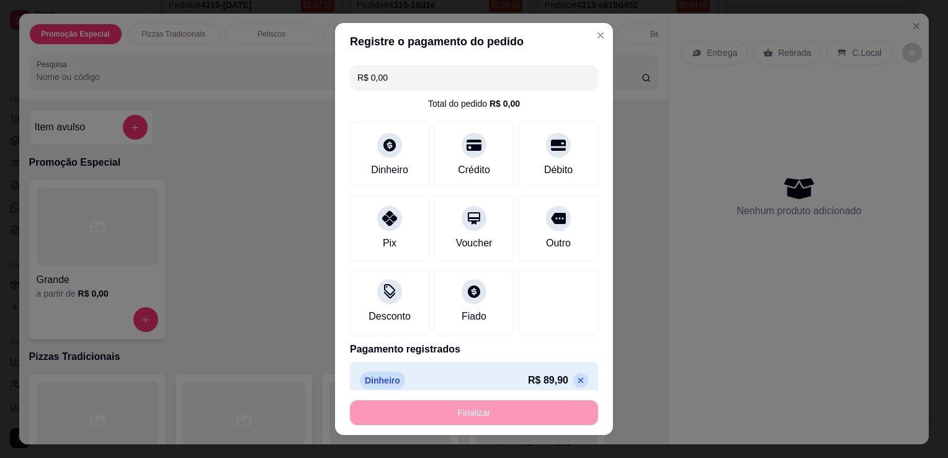
type input "-R$ 89,90"
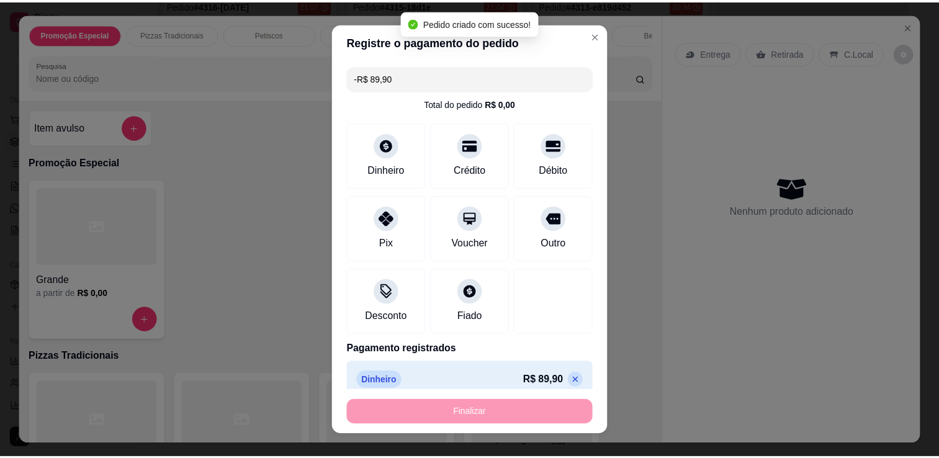
scroll to position [115, 0]
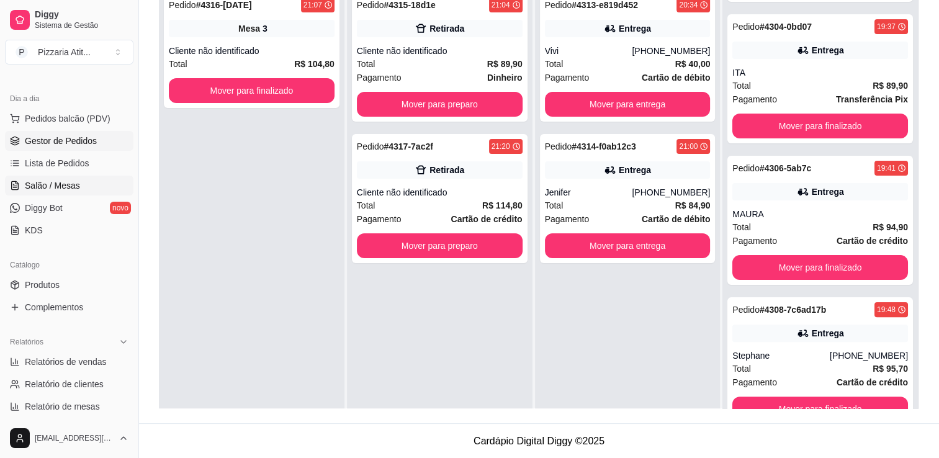
click at [68, 176] on link "Salão / Mesas" at bounding box center [69, 186] width 128 height 20
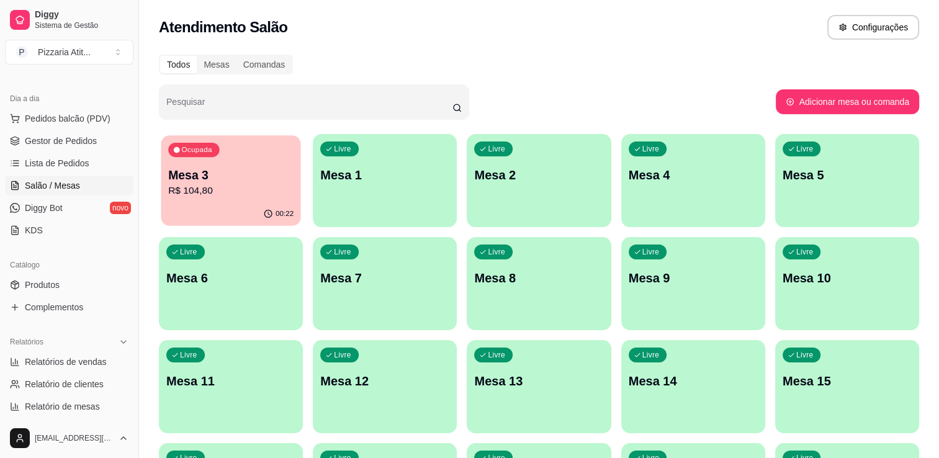
click at [232, 189] on p "R$ 104,80" at bounding box center [230, 191] width 125 height 14
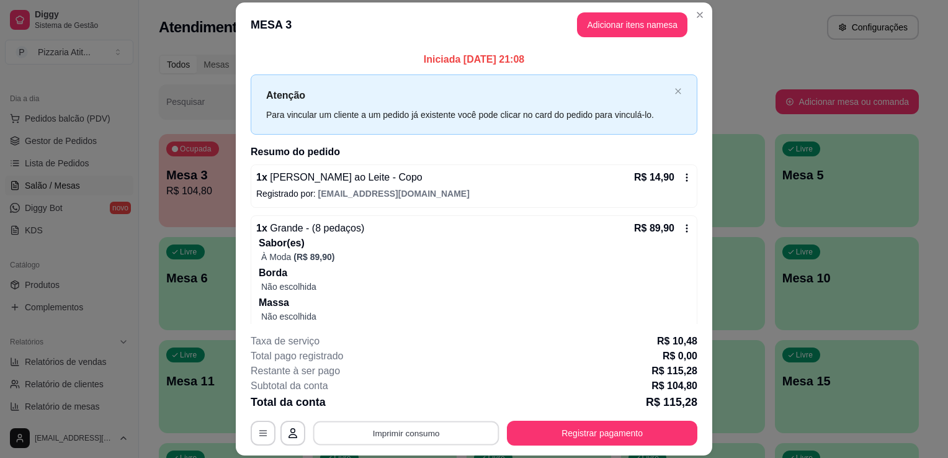
click at [418, 436] on button "Imprimir consumo" at bounding box center [406, 433] width 186 height 24
click at [412, 407] on button "IMPRESSORA" at bounding box center [405, 404] width 87 height 19
click at [412, 407] on div "Escolha a impressora IMPRESSORA" at bounding box center [405, 396] width 102 height 42
click at [631, 18] on button "Adicionar itens na mesa" at bounding box center [632, 24] width 107 height 24
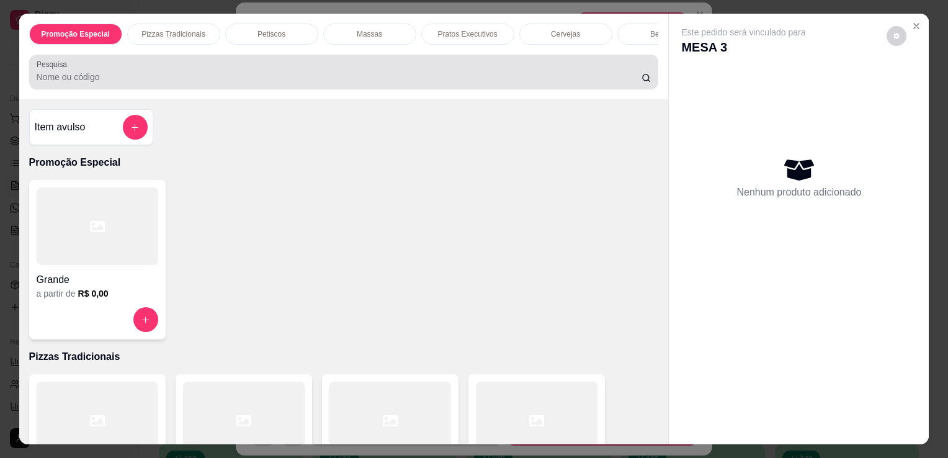
click at [471, 66] on div at bounding box center [344, 72] width 615 height 25
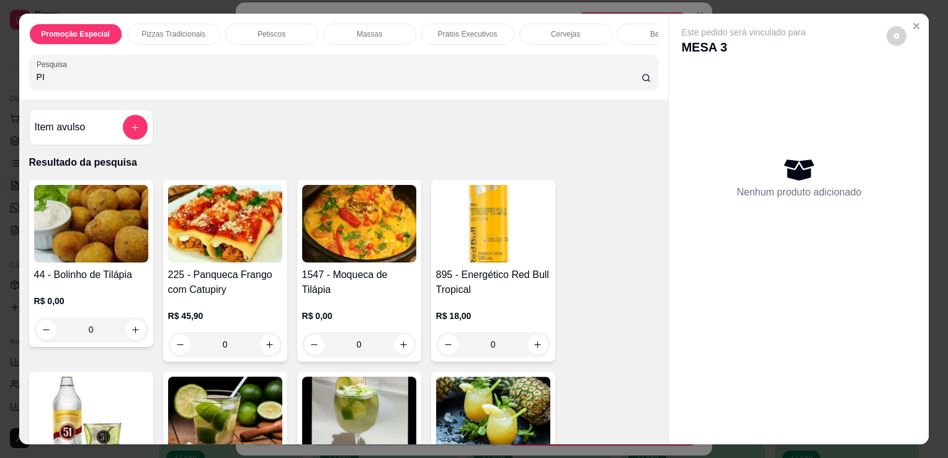
type input "P"
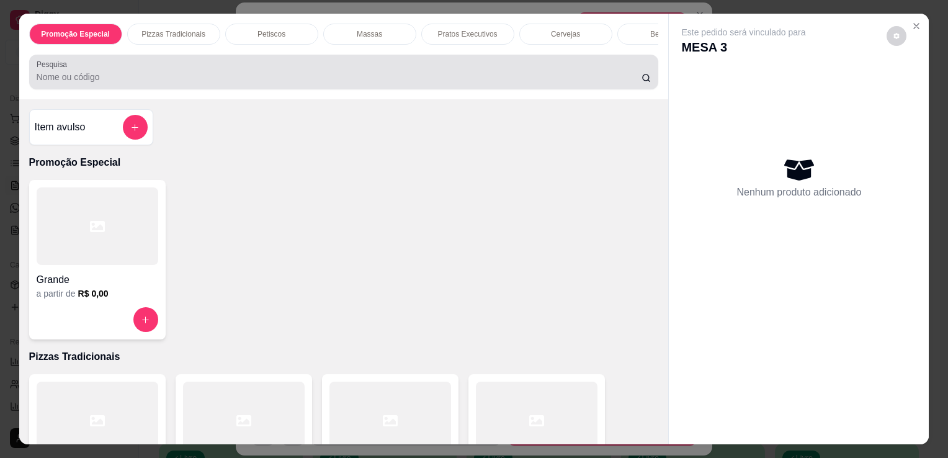
click at [471, 66] on div at bounding box center [344, 72] width 615 height 25
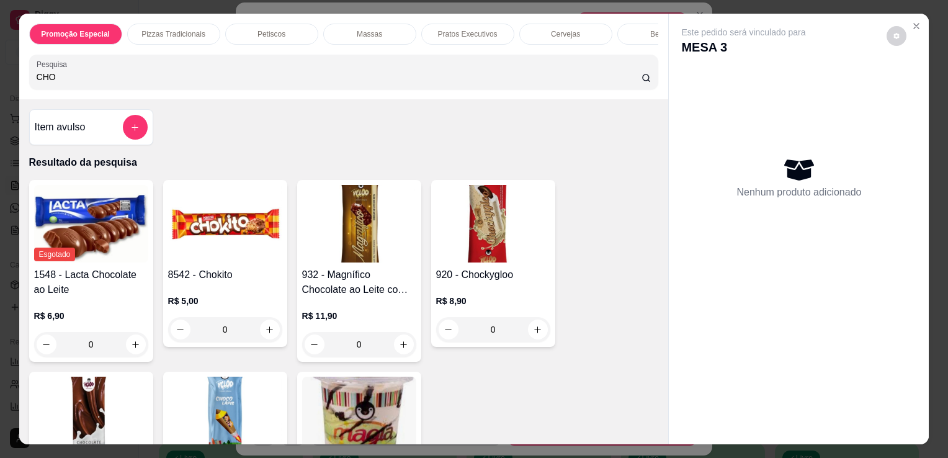
type input "CHO"
click at [233, 424] on img at bounding box center [225, 416] width 114 height 78
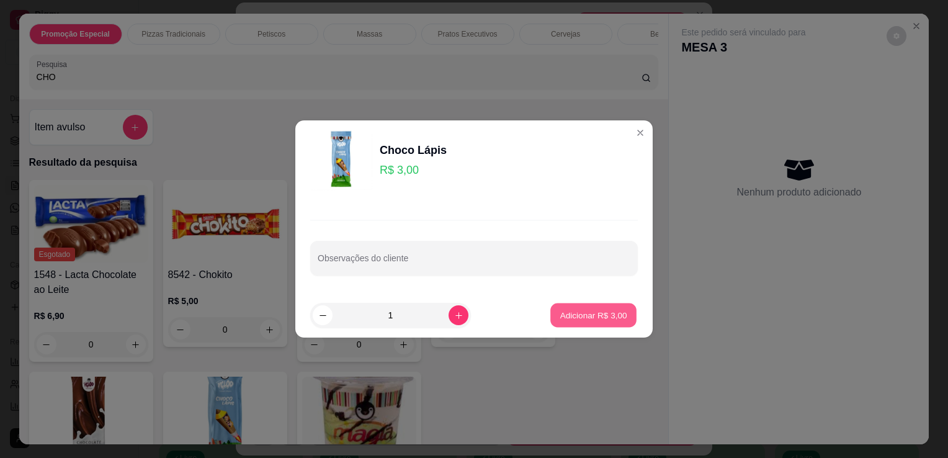
click at [596, 318] on p "Adicionar R$ 3,00" at bounding box center [593, 315] width 67 height 12
type input "1"
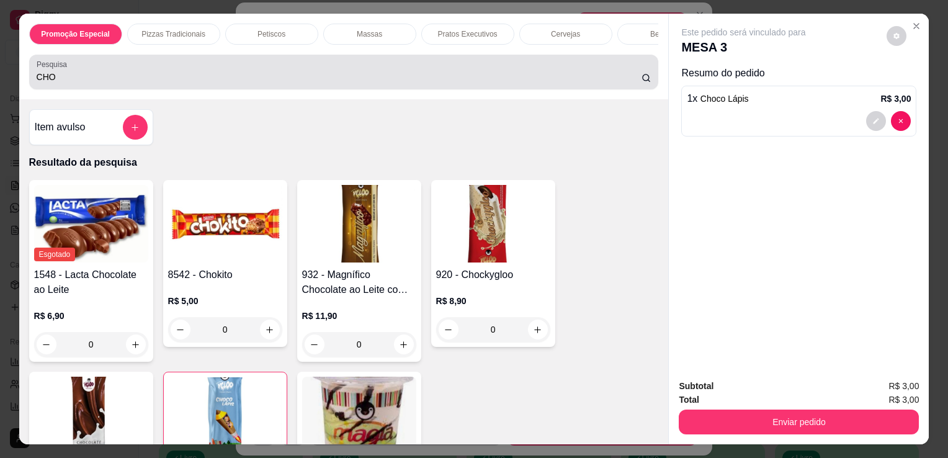
click at [468, 68] on div "CHO" at bounding box center [344, 72] width 615 height 25
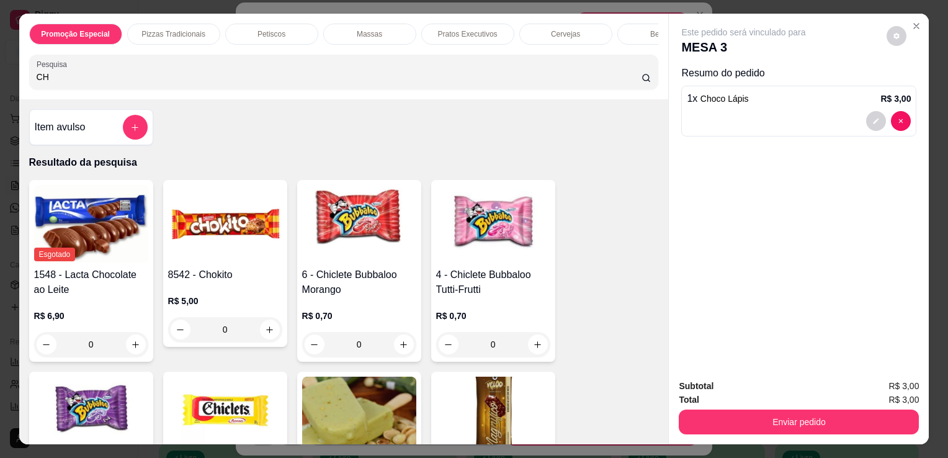
type input "C"
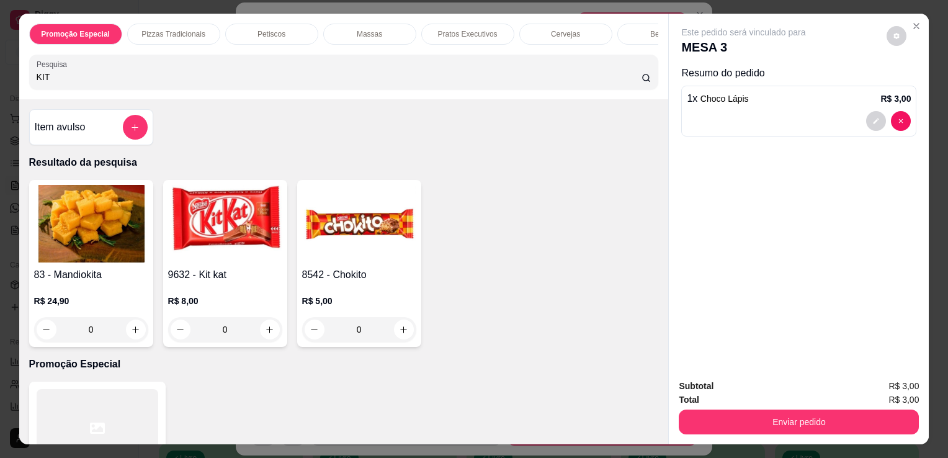
type input "KIT"
click at [221, 233] on img at bounding box center [225, 224] width 114 height 78
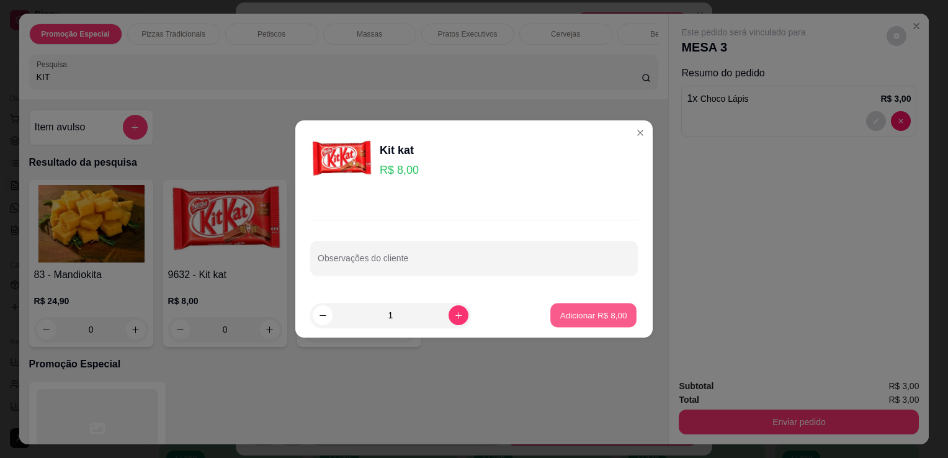
click at [576, 319] on p "Adicionar R$ 8,00" at bounding box center [593, 315] width 67 height 12
type input "1"
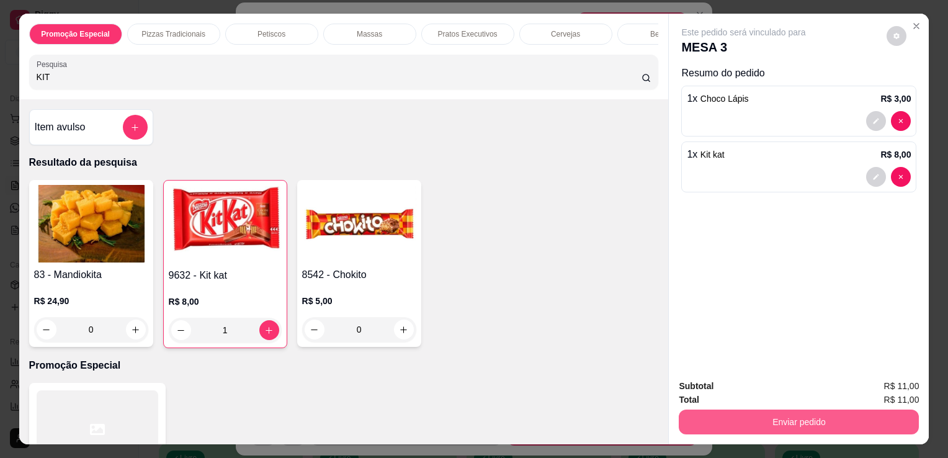
click at [766, 425] on button "Enviar pedido" at bounding box center [799, 422] width 240 height 25
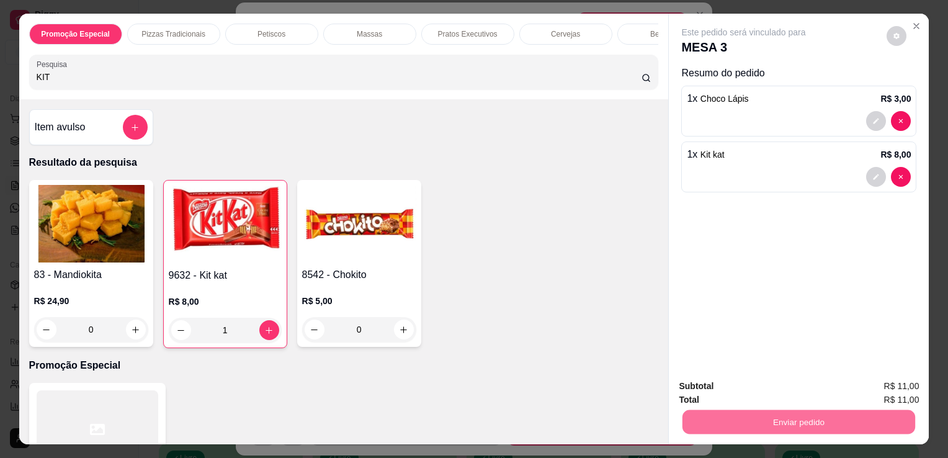
click at [756, 384] on button "Não registrar e enviar pedido" at bounding box center [757, 386] width 135 height 25
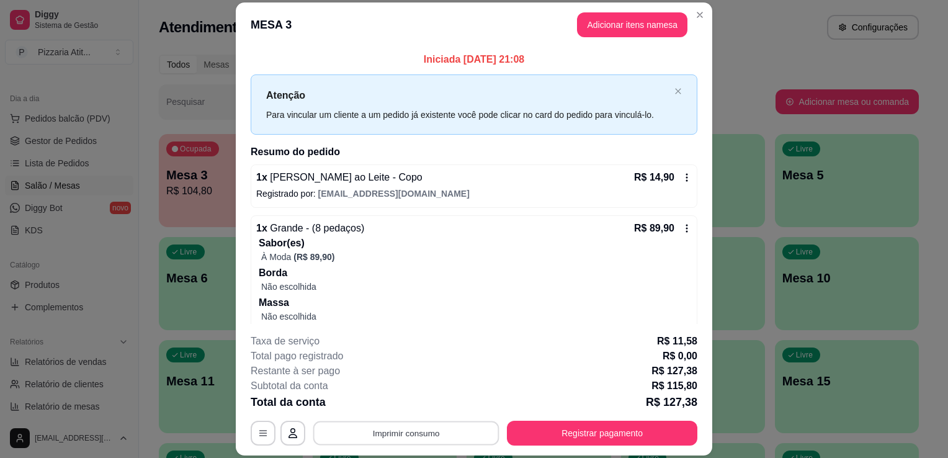
click at [489, 438] on button "Imprimir consumo" at bounding box center [406, 433] width 186 height 24
click at [415, 409] on button "IMPRESSORA" at bounding box center [405, 404] width 87 height 19
click at [578, 431] on button "Registrar pagamento" at bounding box center [602, 433] width 185 height 24
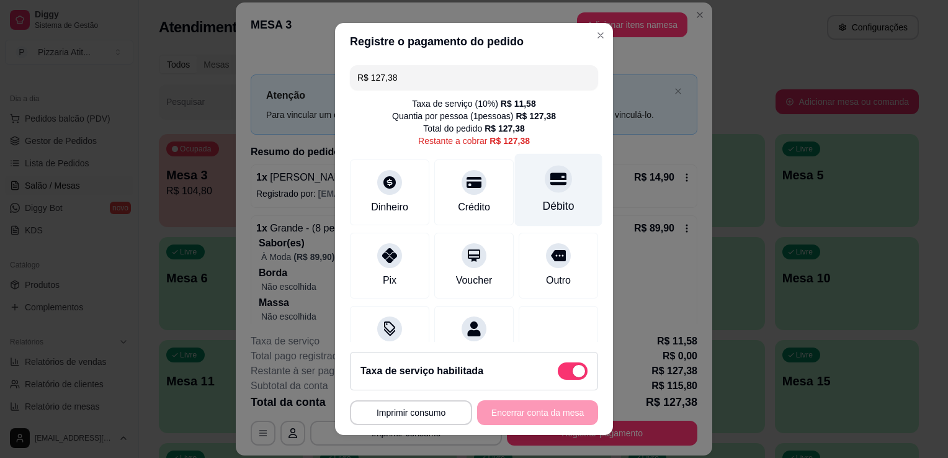
click at [528, 217] on div "Débito" at bounding box center [559, 190] width 88 height 73
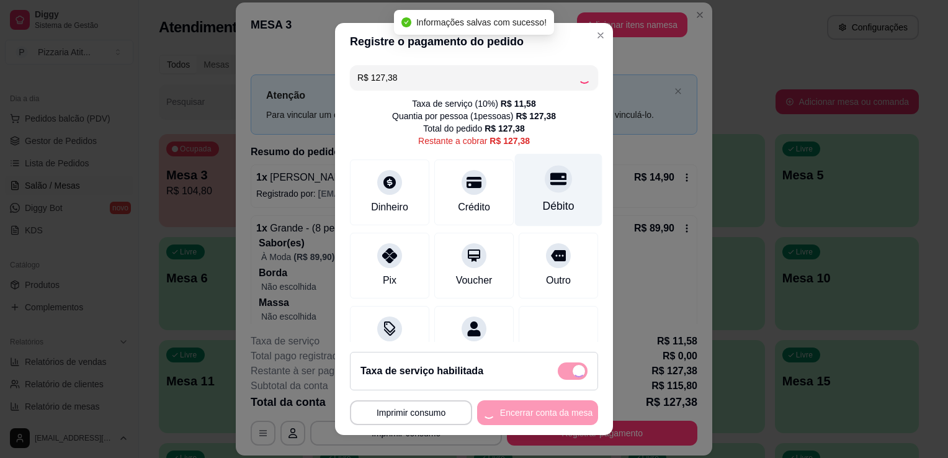
click at [528, 217] on div "Débito" at bounding box center [559, 190] width 88 height 73
type input "R$ 0,00"
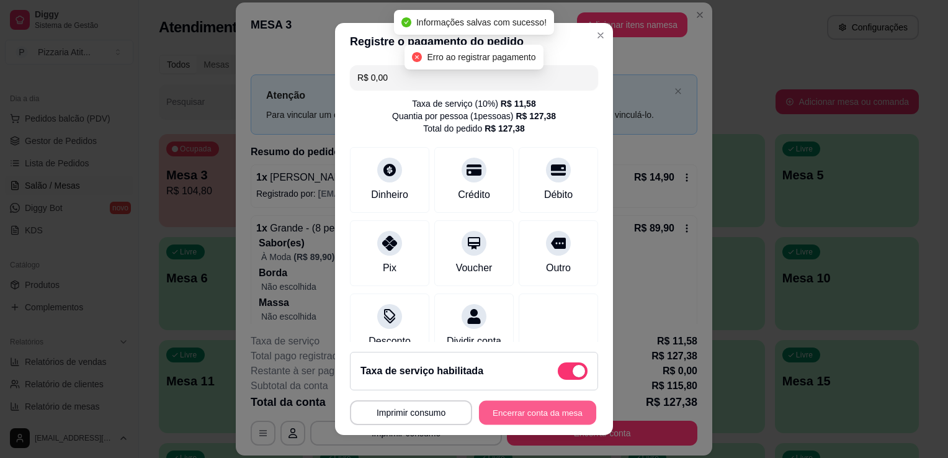
click at [513, 403] on button "Encerrar conta da mesa" at bounding box center [537, 413] width 117 height 24
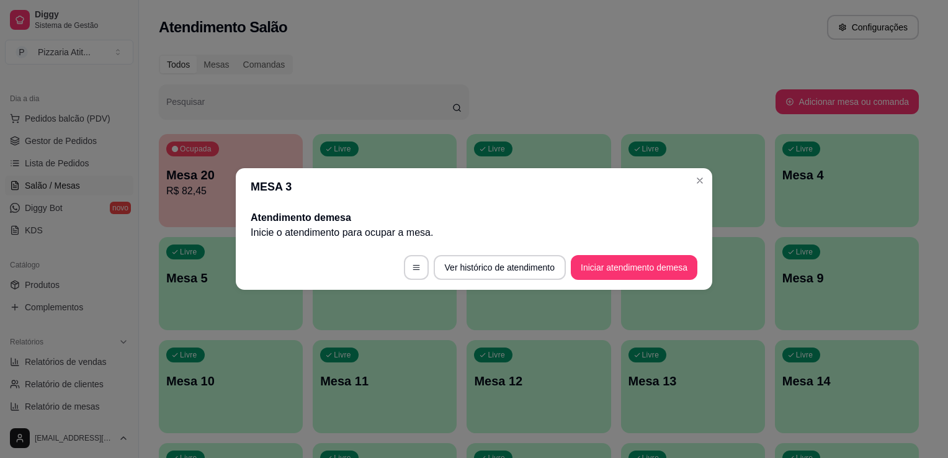
click at [642, 282] on footer "Ver histórico de atendimento Iniciar atendimento de mesa" at bounding box center [474, 267] width 477 height 45
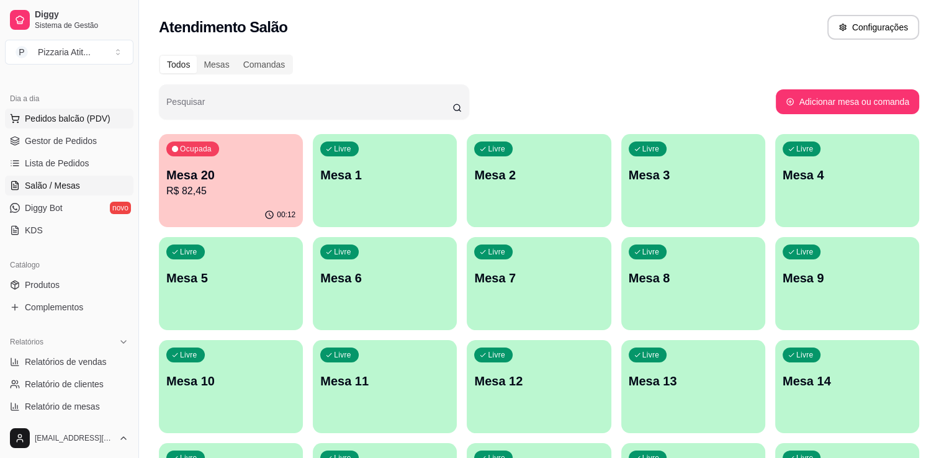
click at [91, 115] on span "Pedidos balcão (PDV)" at bounding box center [68, 118] width 86 height 12
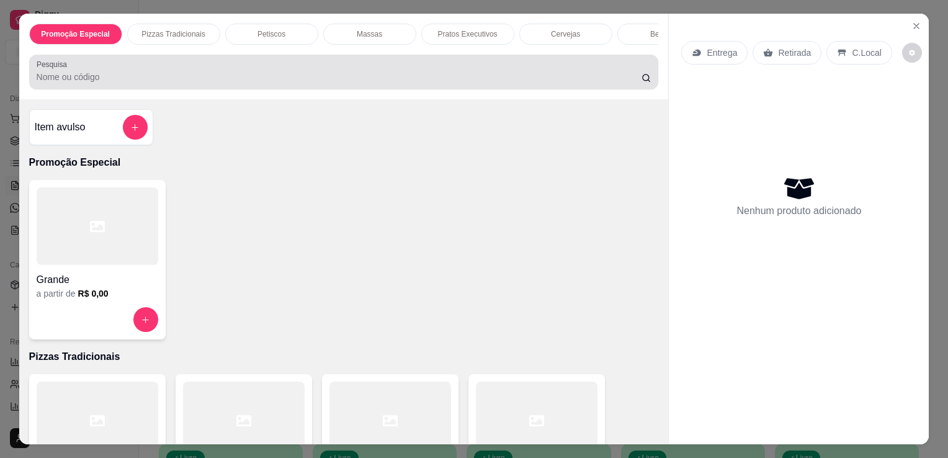
click at [318, 71] on div at bounding box center [344, 72] width 615 height 25
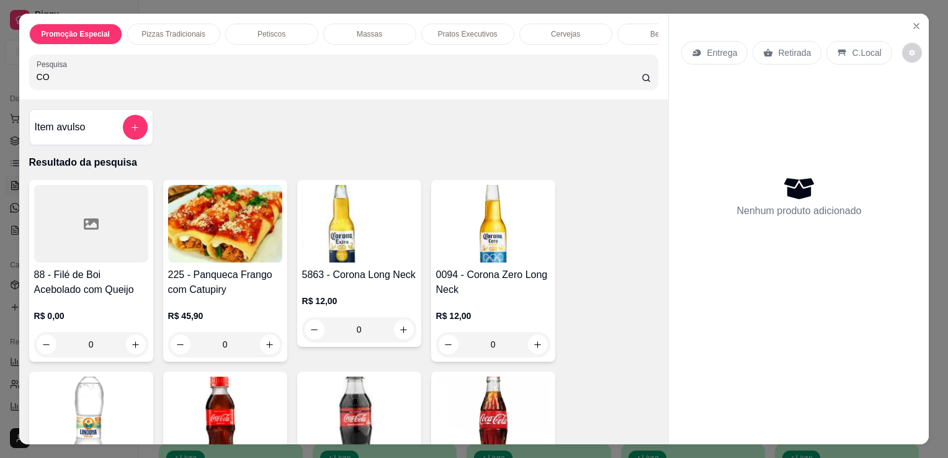
type input "CO"
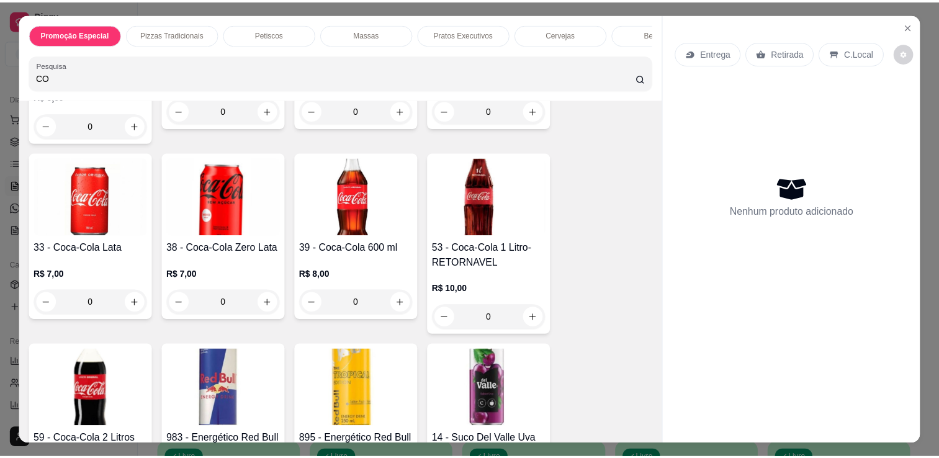
scroll to position [431, 0]
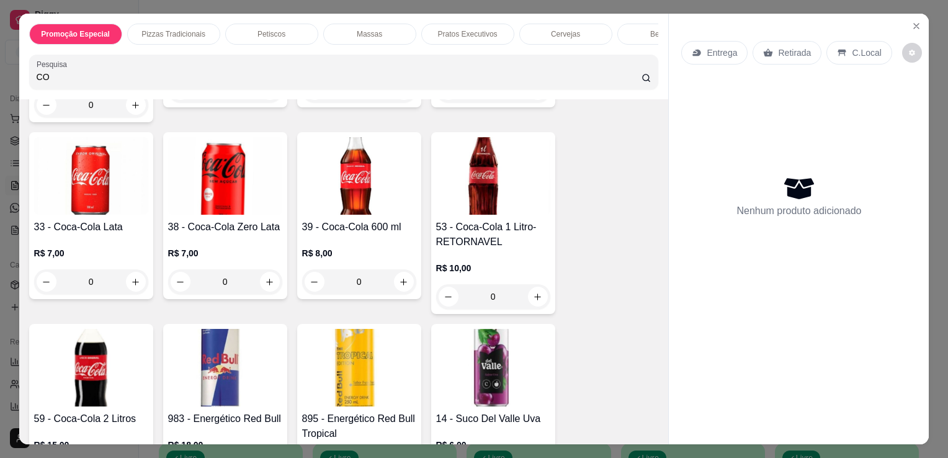
click at [117, 359] on img at bounding box center [91, 368] width 114 height 78
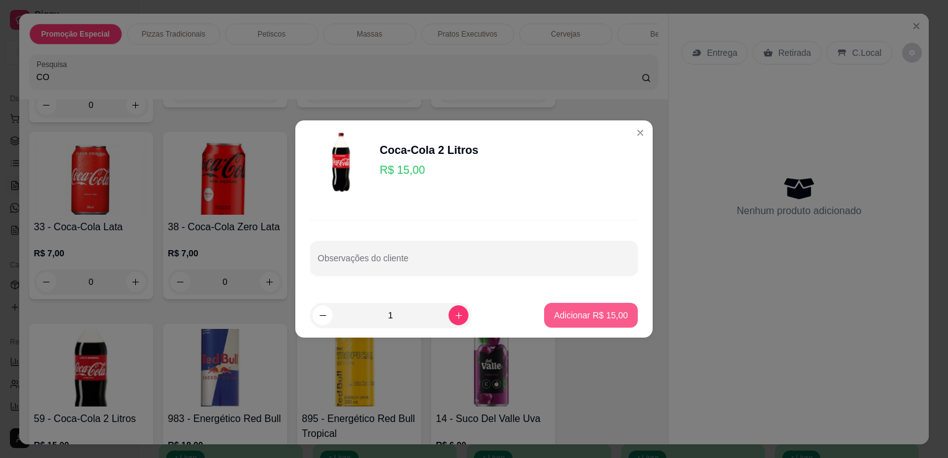
click at [626, 312] on button "Adicionar R$ 15,00" at bounding box center [591, 315] width 94 height 25
type input "1"
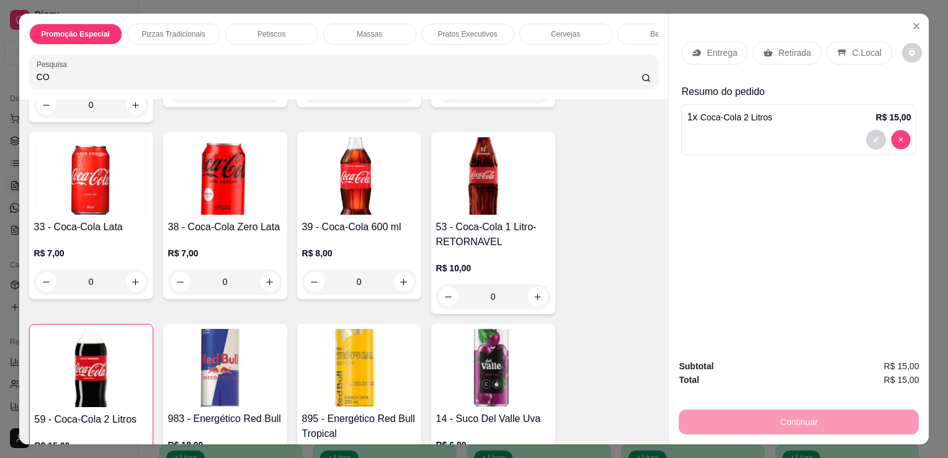
type input "0"
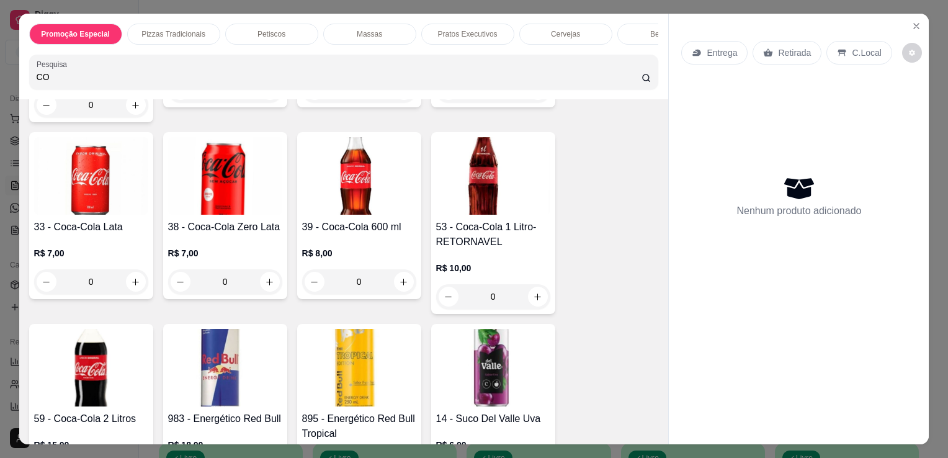
click at [506, 207] on img at bounding box center [493, 176] width 114 height 78
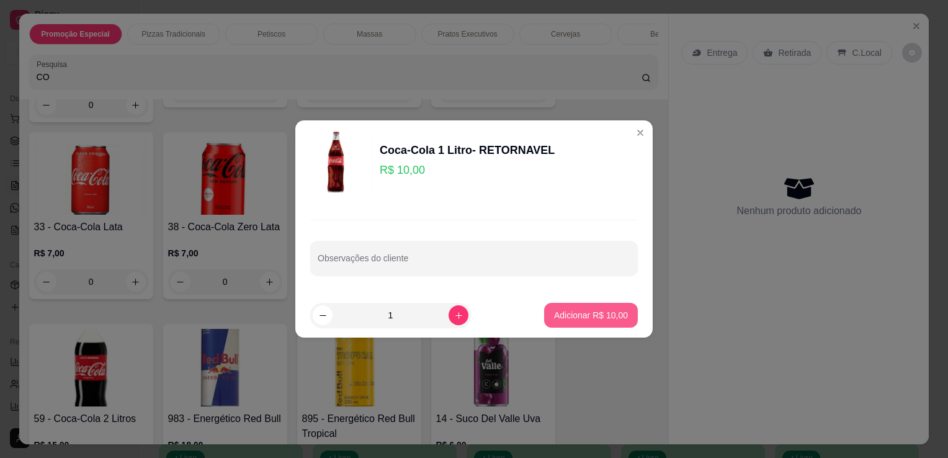
click at [573, 310] on p "Adicionar R$ 10,00" at bounding box center [591, 315] width 74 height 12
type input "1"
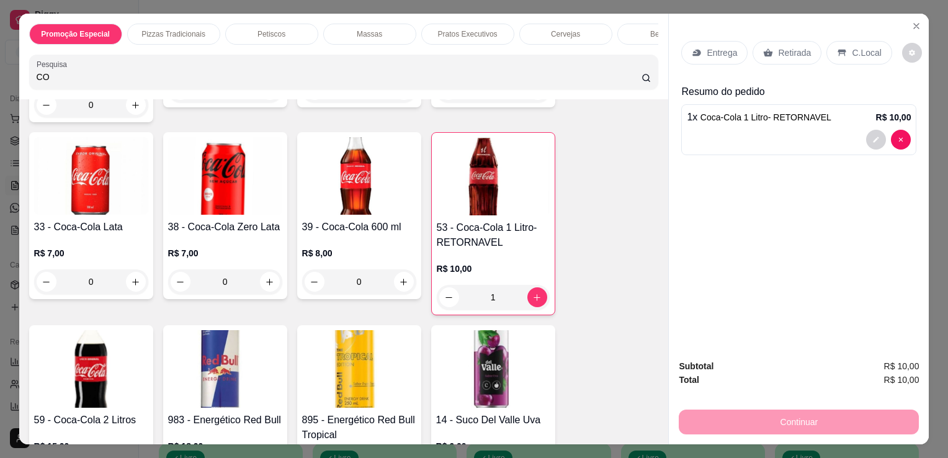
click at [850, 55] on div "C.Local" at bounding box center [859, 53] width 65 height 24
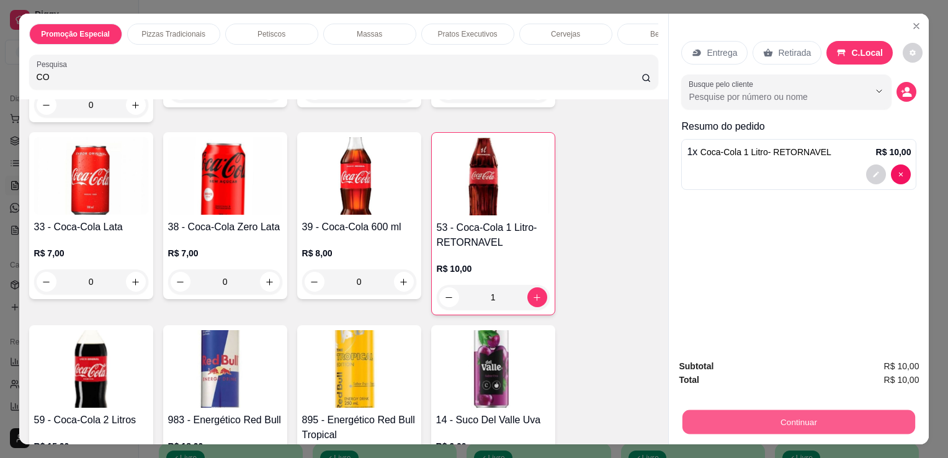
click at [814, 410] on button "Continuar" at bounding box center [799, 422] width 233 height 24
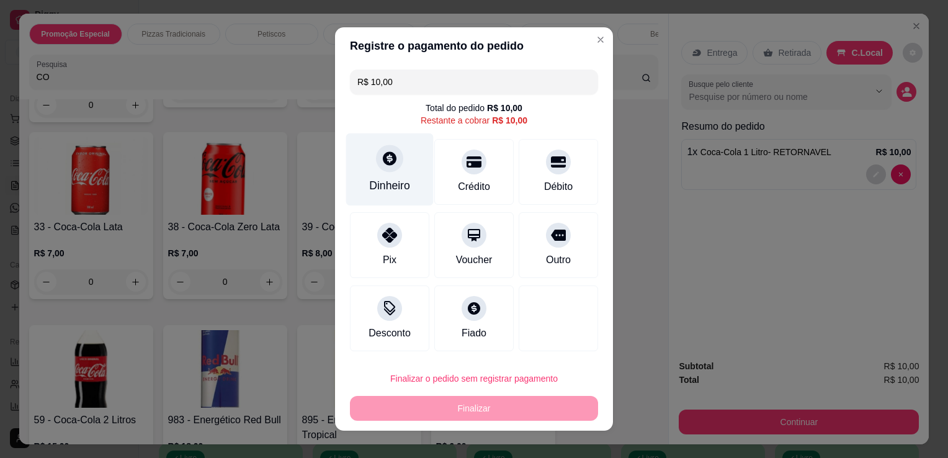
click at [398, 197] on div "Dinheiro" at bounding box center [390, 169] width 88 height 73
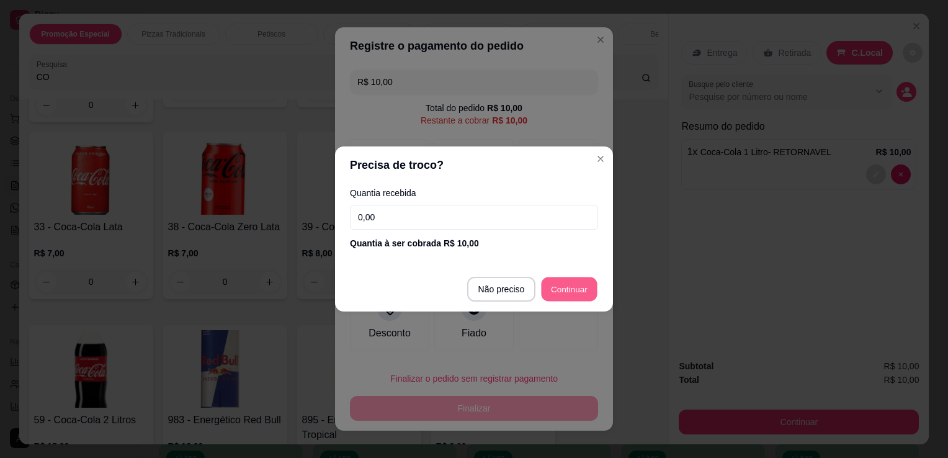
type input "R$ 0,00"
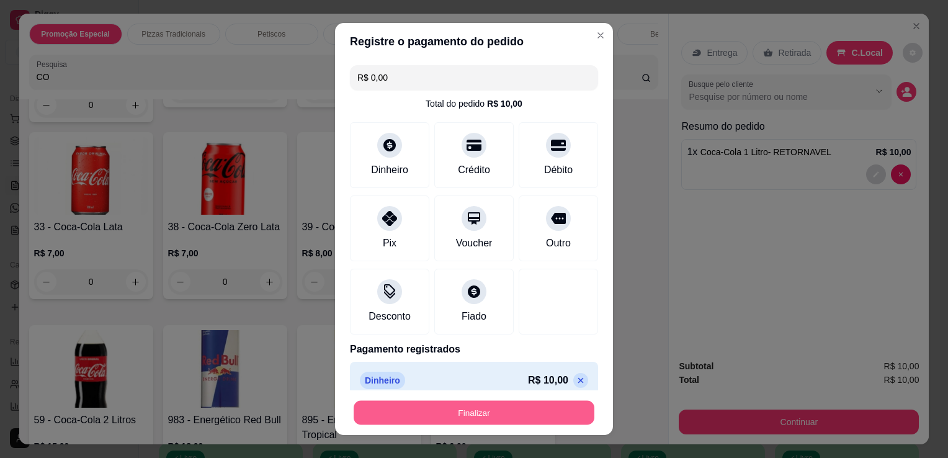
click at [479, 408] on button "Finalizar" at bounding box center [474, 413] width 241 height 24
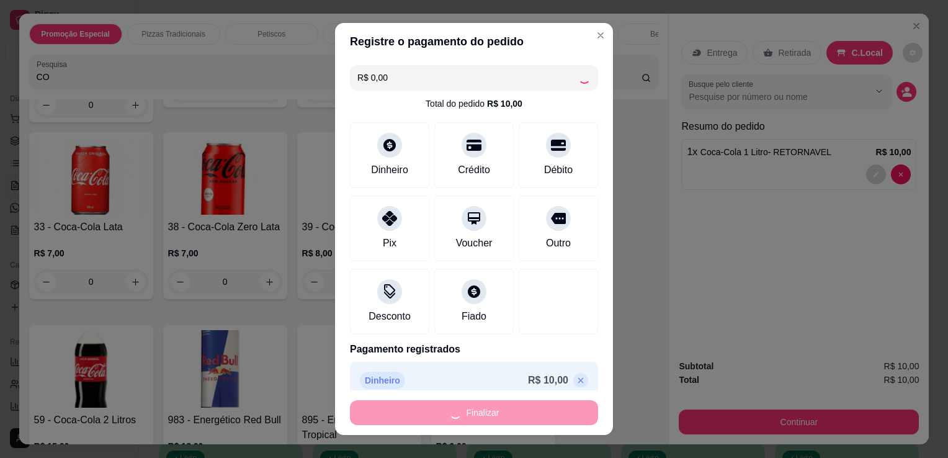
type input "0"
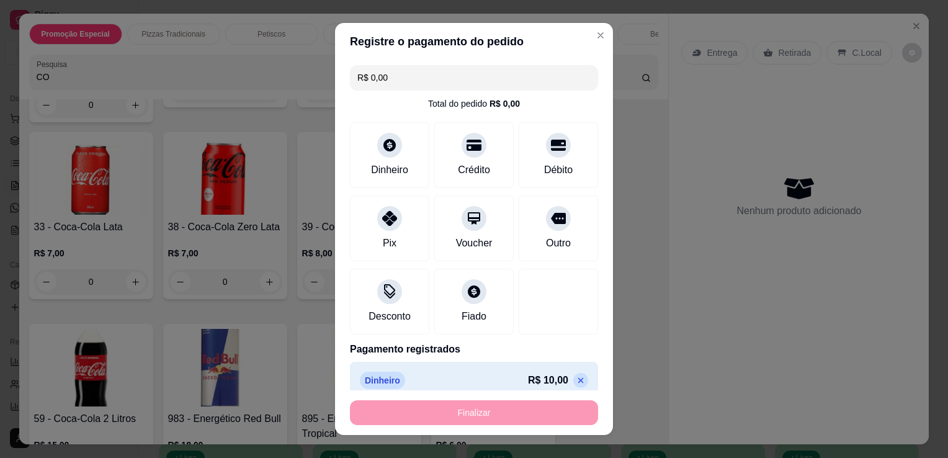
type input "-R$ 10,00"
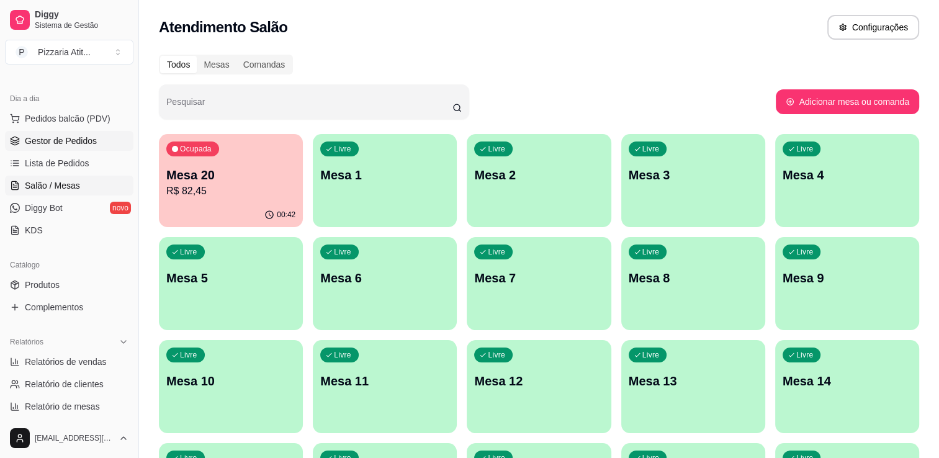
click at [70, 135] on span "Gestor de Pedidos" at bounding box center [61, 141] width 72 height 12
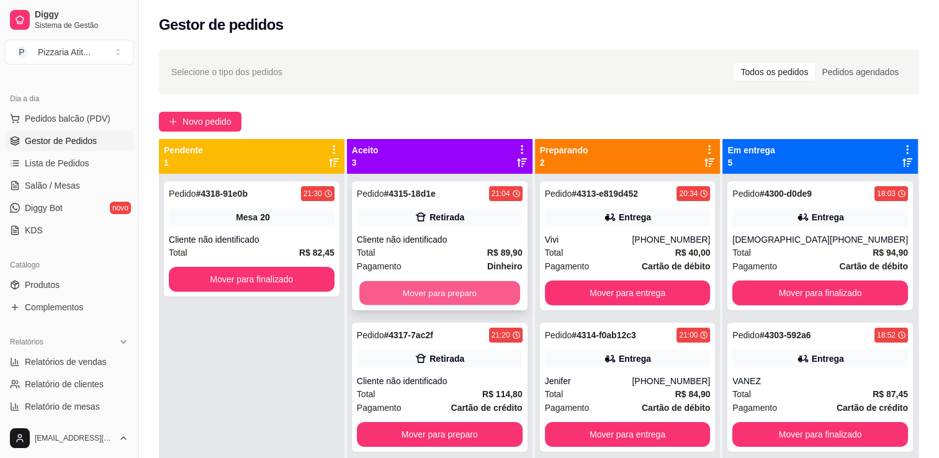
click at [484, 285] on button "Mover para preparo" at bounding box center [439, 293] width 161 height 24
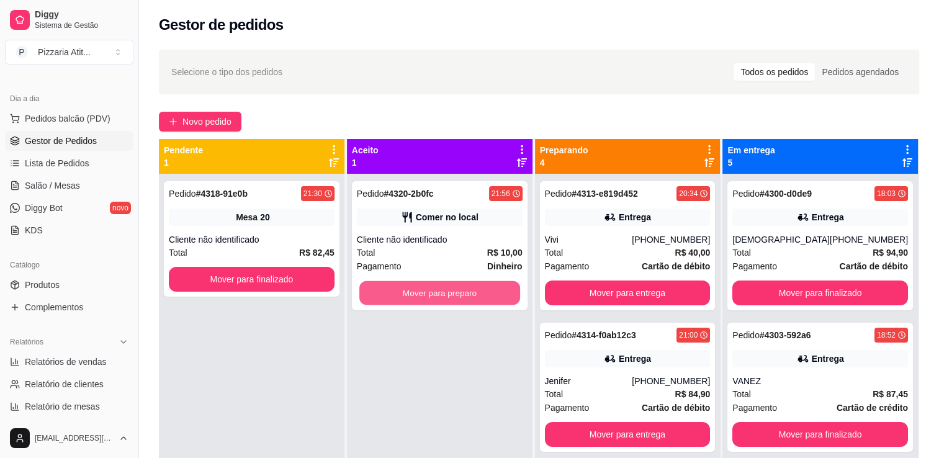
click at [484, 285] on button "Mover para preparo" at bounding box center [439, 293] width 161 height 24
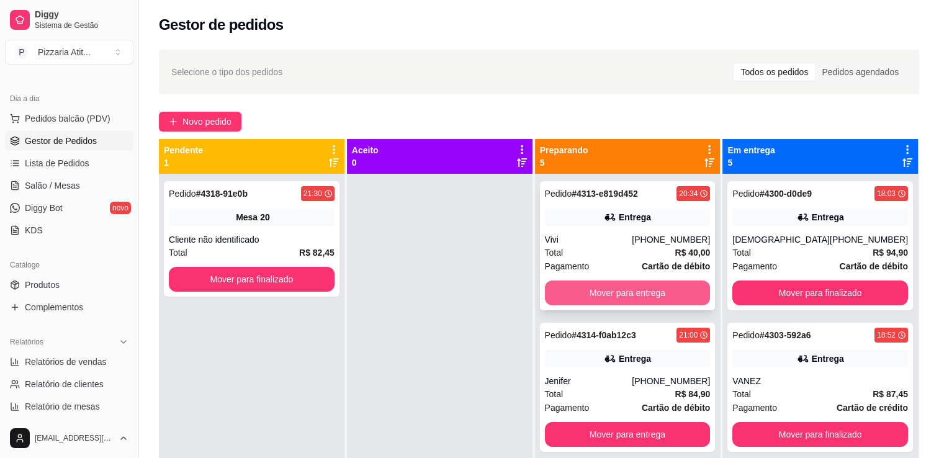
click at [631, 292] on button "Mover para entrega" at bounding box center [628, 293] width 166 height 25
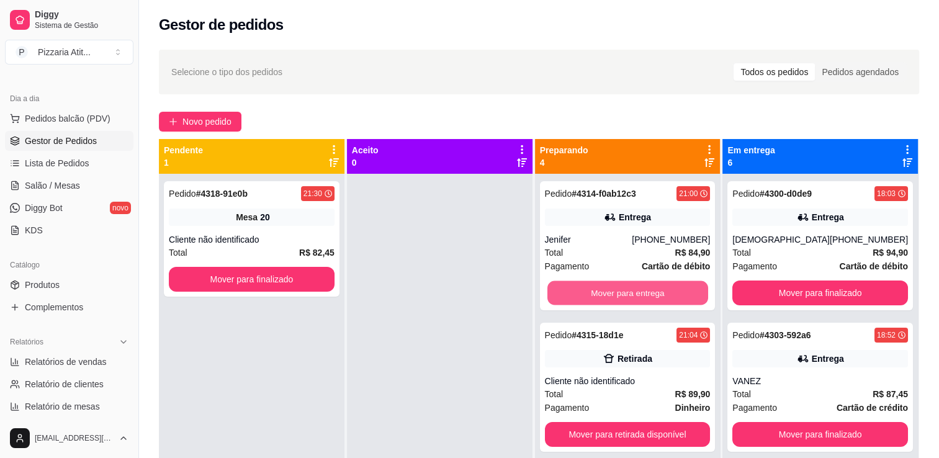
click at [631, 292] on button "Mover para entrega" at bounding box center [627, 293] width 161 height 24
click at [631, 292] on button "Mover para retirada disponível" at bounding box center [627, 293] width 161 height 24
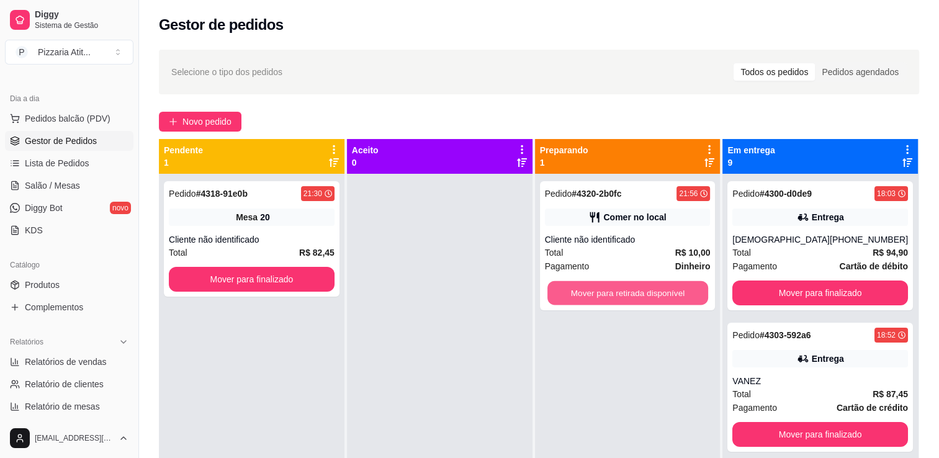
click at [631, 292] on button "Mover para retirada disponível" at bounding box center [627, 293] width 161 height 24
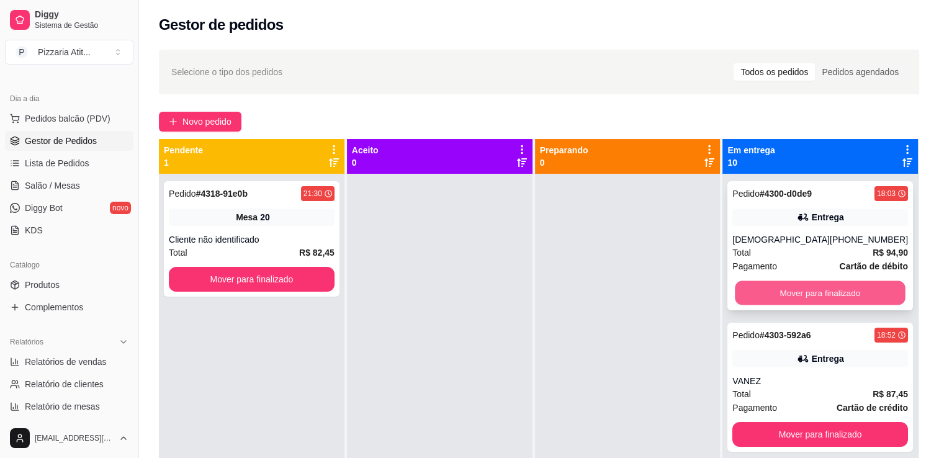
click at [775, 293] on button "Mover para finalizado" at bounding box center [820, 293] width 170 height 24
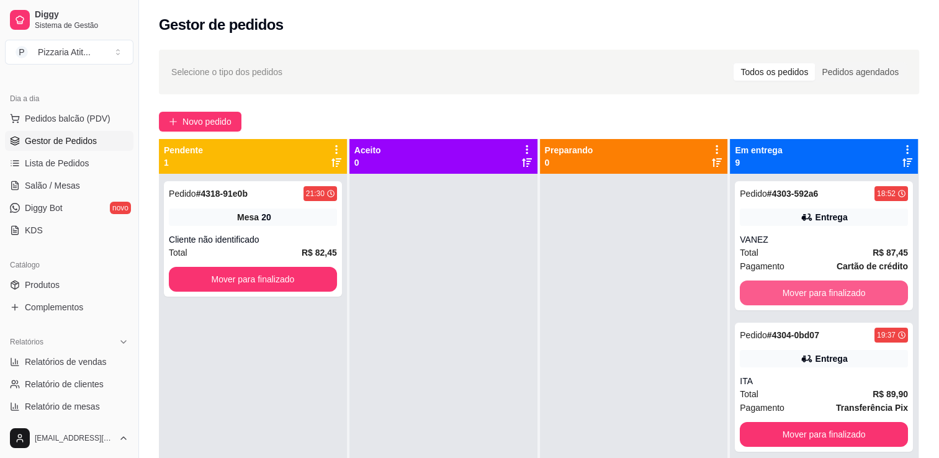
click at [775, 293] on button "Mover para finalizado" at bounding box center [824, 293] width 168 height 25
click at [775, 293] on button "Mover para finalizado" at bounding box center [823, 293] width 163 height 24
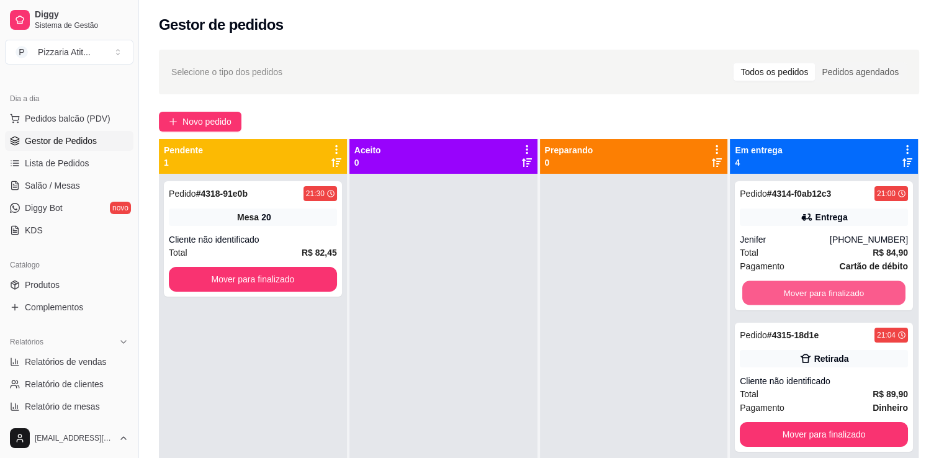
click at [775, 293] on button "Mover para finalizado" at bounding box center [823, 293] width 163 height 24
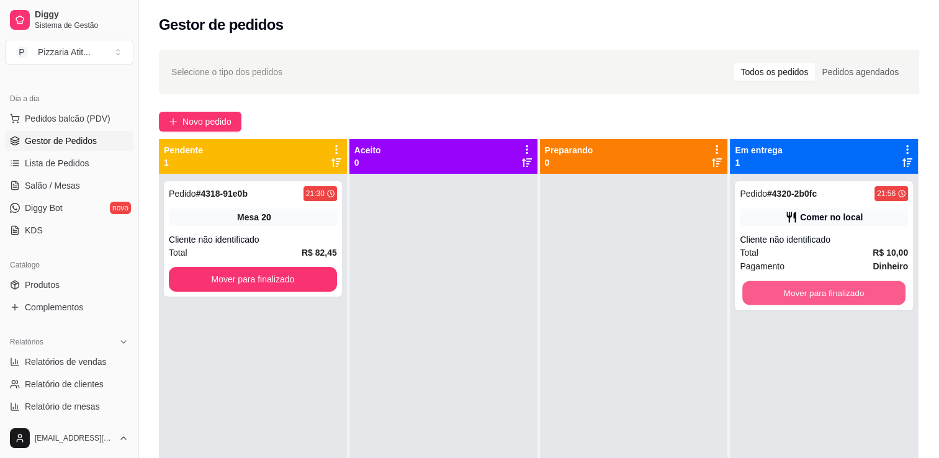
click at [775, 293] on button "Mover para finalizado" at bounding box center [823, 293] width 163 height 24
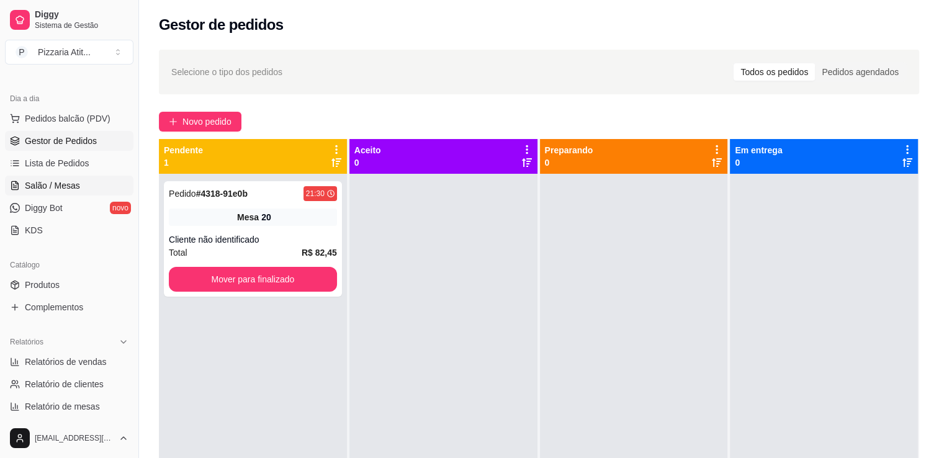
click at [94, 187] on link "Salão / Mesas" at bounding box center [69, 186] width 128 height 20
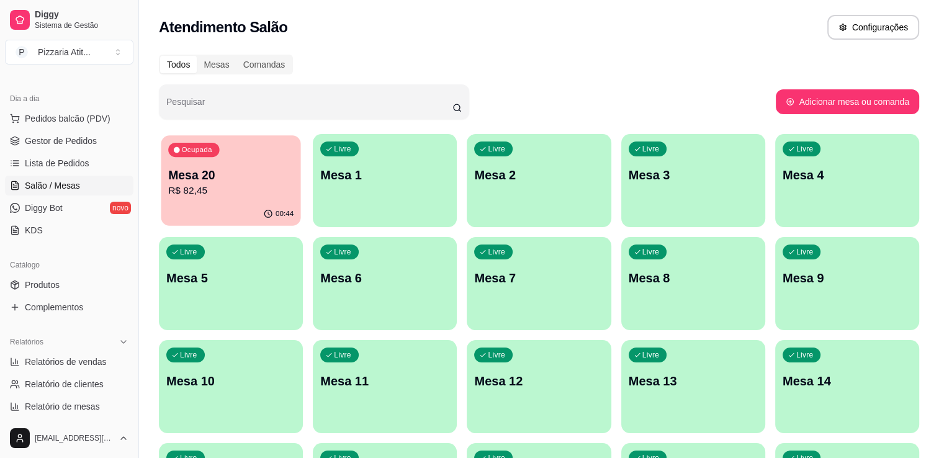
click at [199, 199] on div "Ocupada Mesa 20 R$ 82,45" at bounding box center [231, 168] width 140 height 67
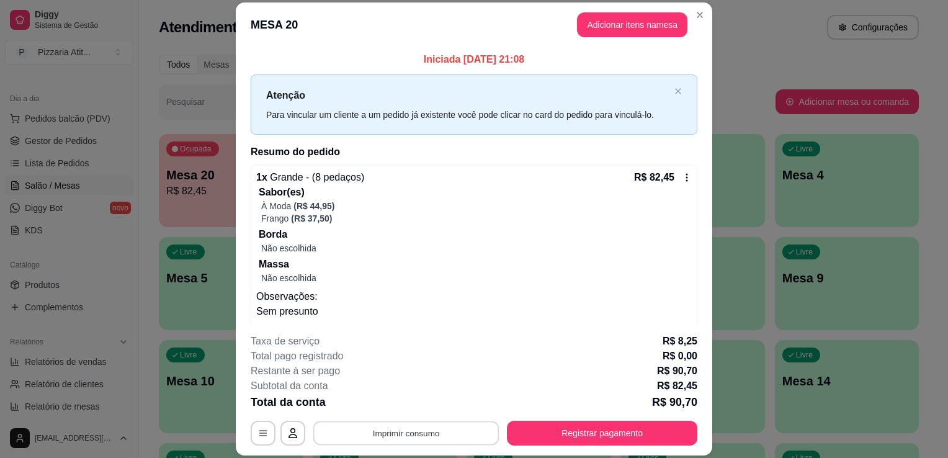
click at [415, 439] on button "Imprimir consumo" at bounding box center [406, 433] width 186 height 24
click at [421, 405] on button "IMPRESSORA" at bounding box center [405, 404] width 87 height 19
click at [560, 431] on button "Registrar pagamento" at bounding box center [602, 433] width 185 height 24
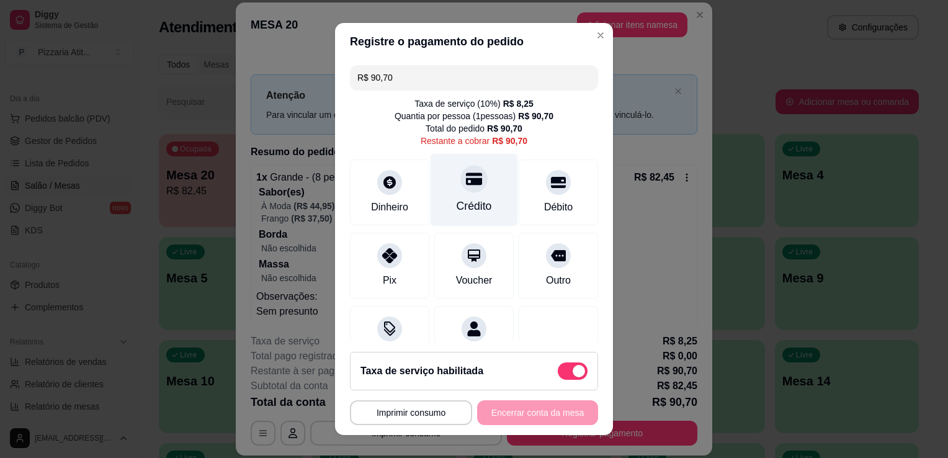
click at [466, 179] on icon at bounding box center [474, 179] width 16 height 12
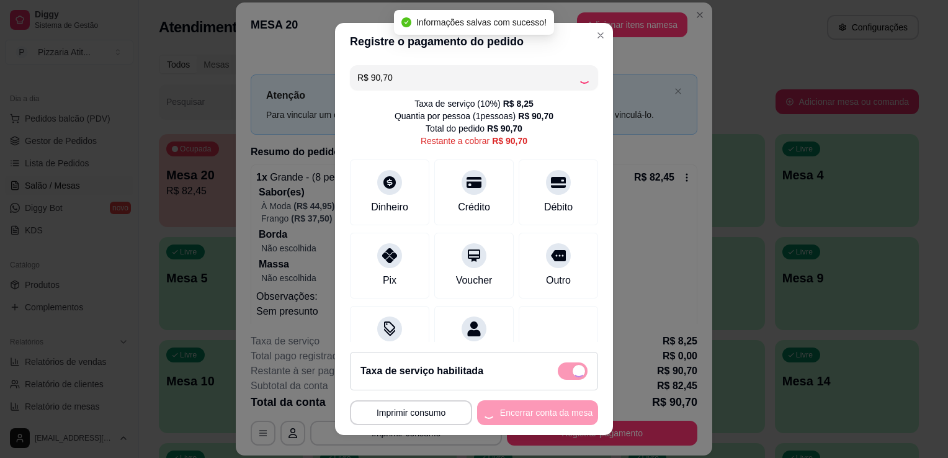
type input "R$ 0,00"
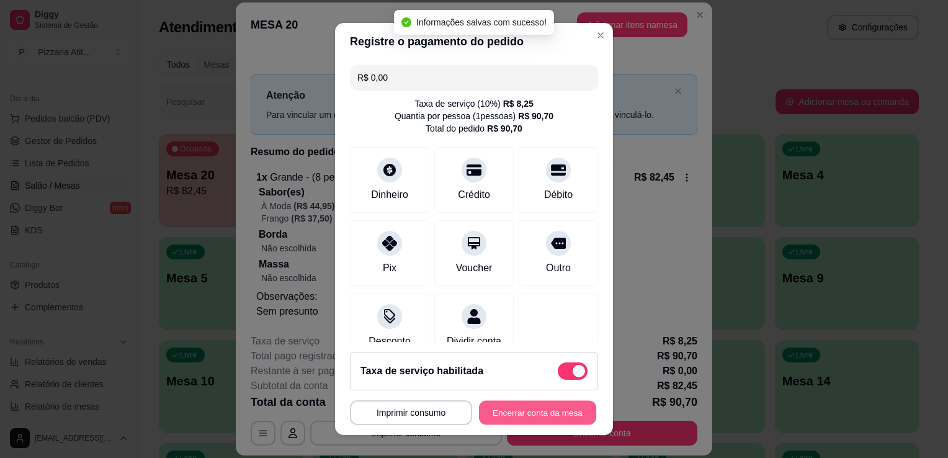
click at [544, 418] on button "Encerrar conta da mesa" at bounding box center [537, 413] width 117 height 24
